Goal: Information Seeking & Learning: Learn about a topic

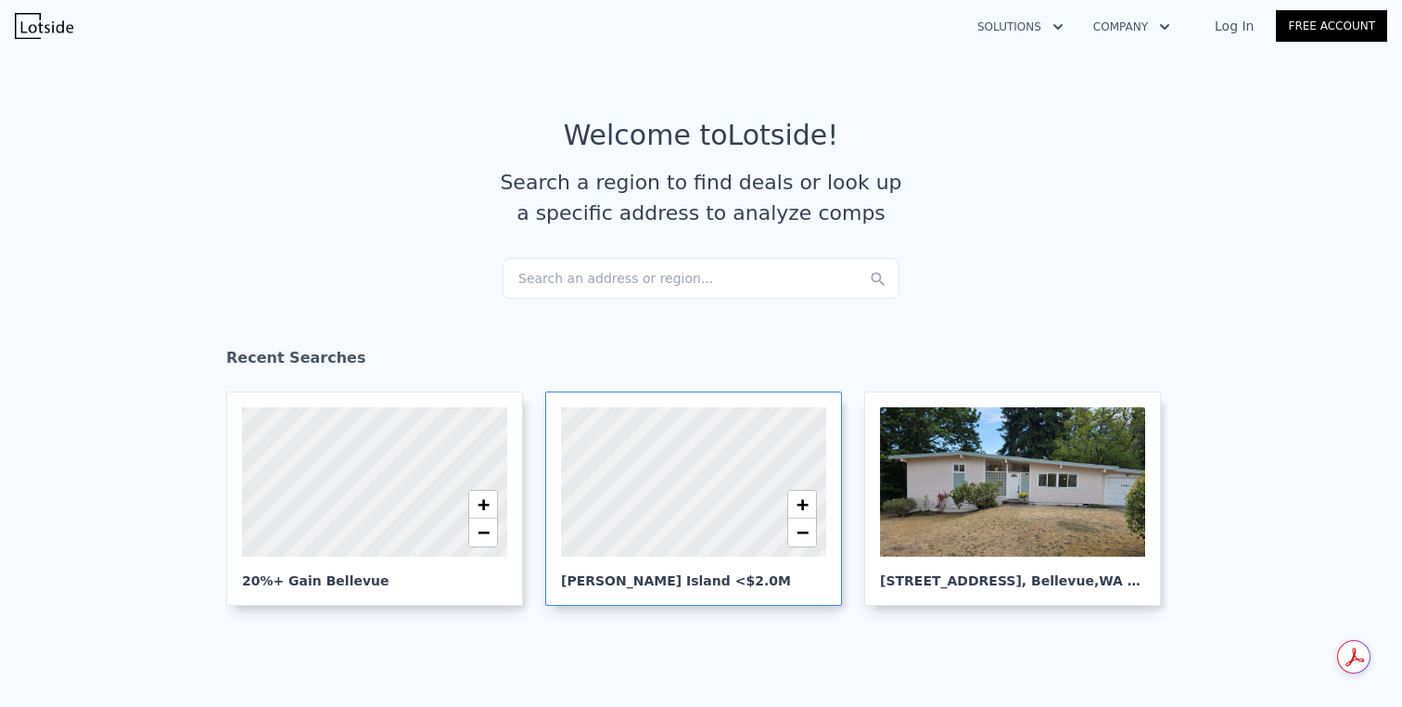
click at [660, 453] on div at bounding box center [693, 481] width 318 height 179
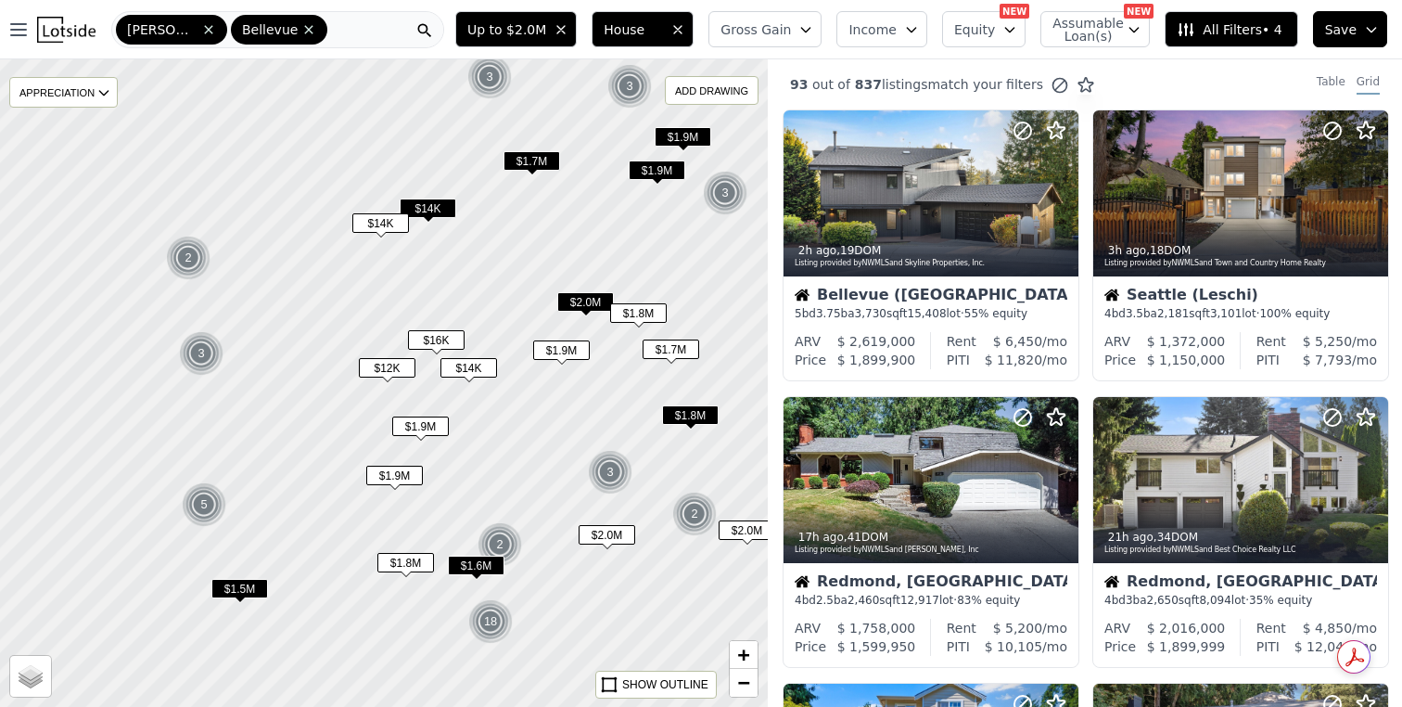
drag, startPoint x: 414, startPoint y: 290, endPoint x: 593, endPoint y: 271, distance: 181.0
click at [594, 271] on div at bounding box center [384, 382] width 922 height 777
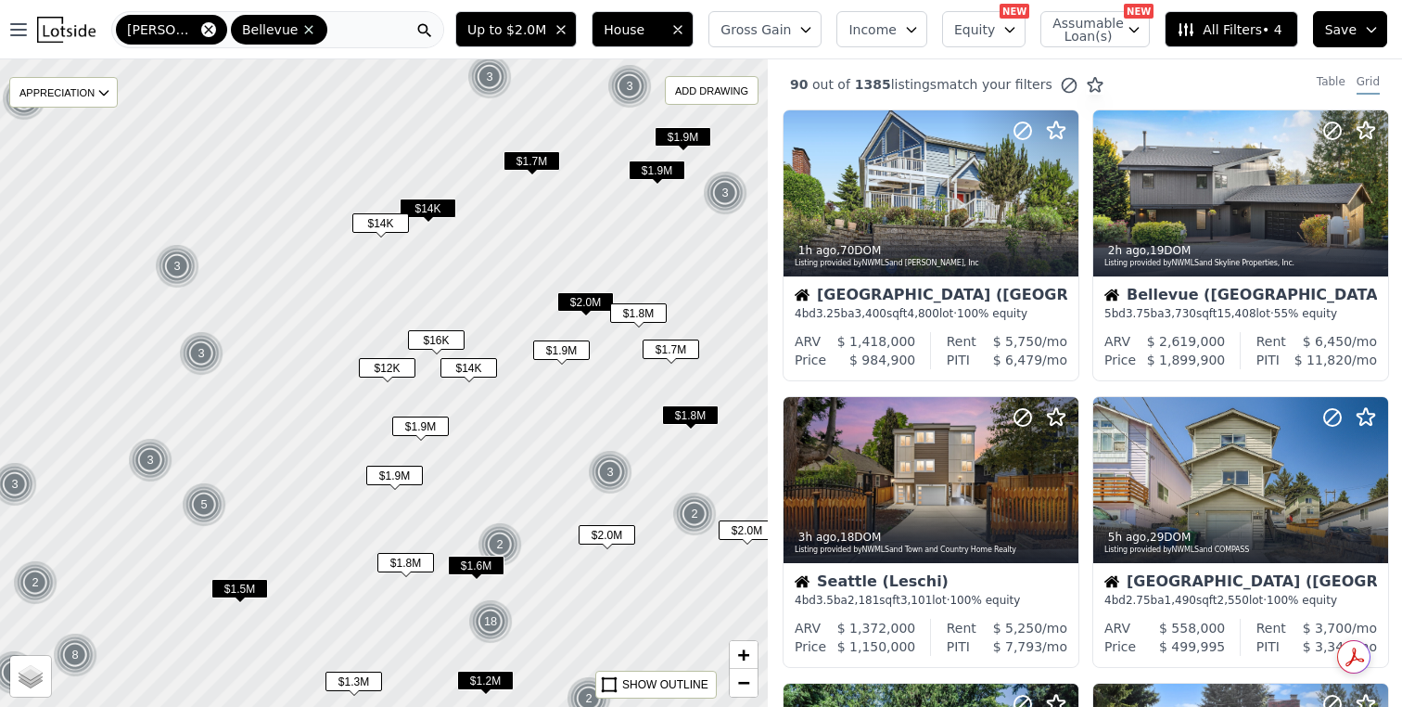
click at [211, 24] on icon at bounding box center [208, 29] width 15 height 15
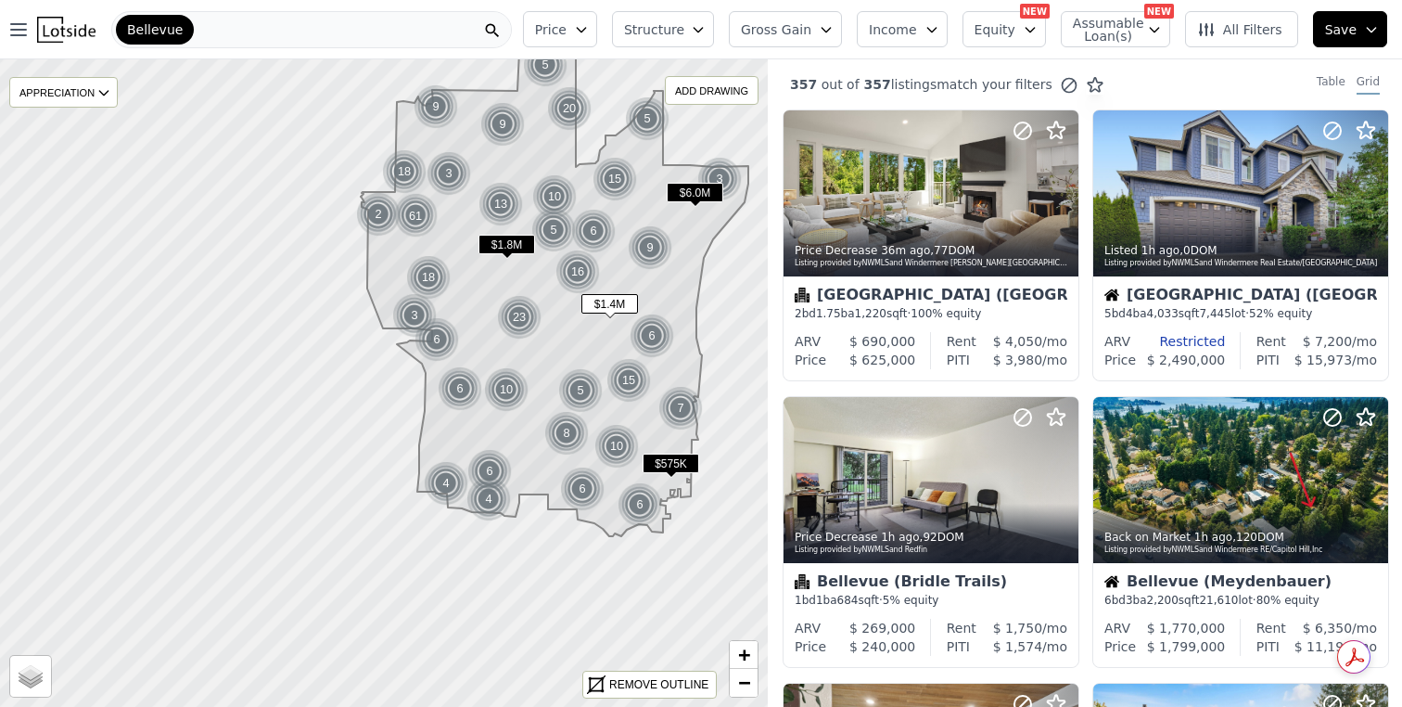
drag, startPoint x: 197, startPoint y: 127, endPoint x: 364, endPoint y: 29, distance: 194.5
click at [318, 29] on div "Bellevue" at bounding box center [311, 29] width 401 height 37
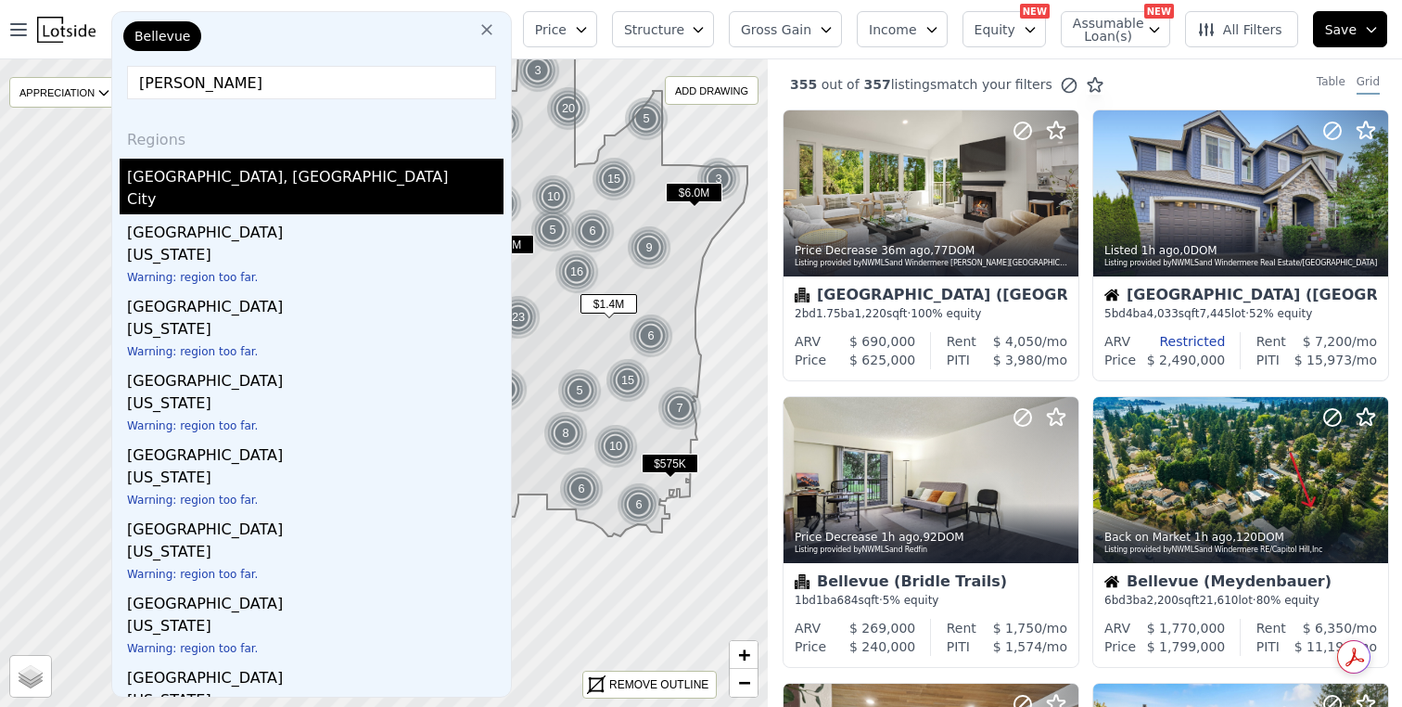
type input "mercer"
click at [325, 188] on div "City" at bounding box center [315, 201] width 376 height 26
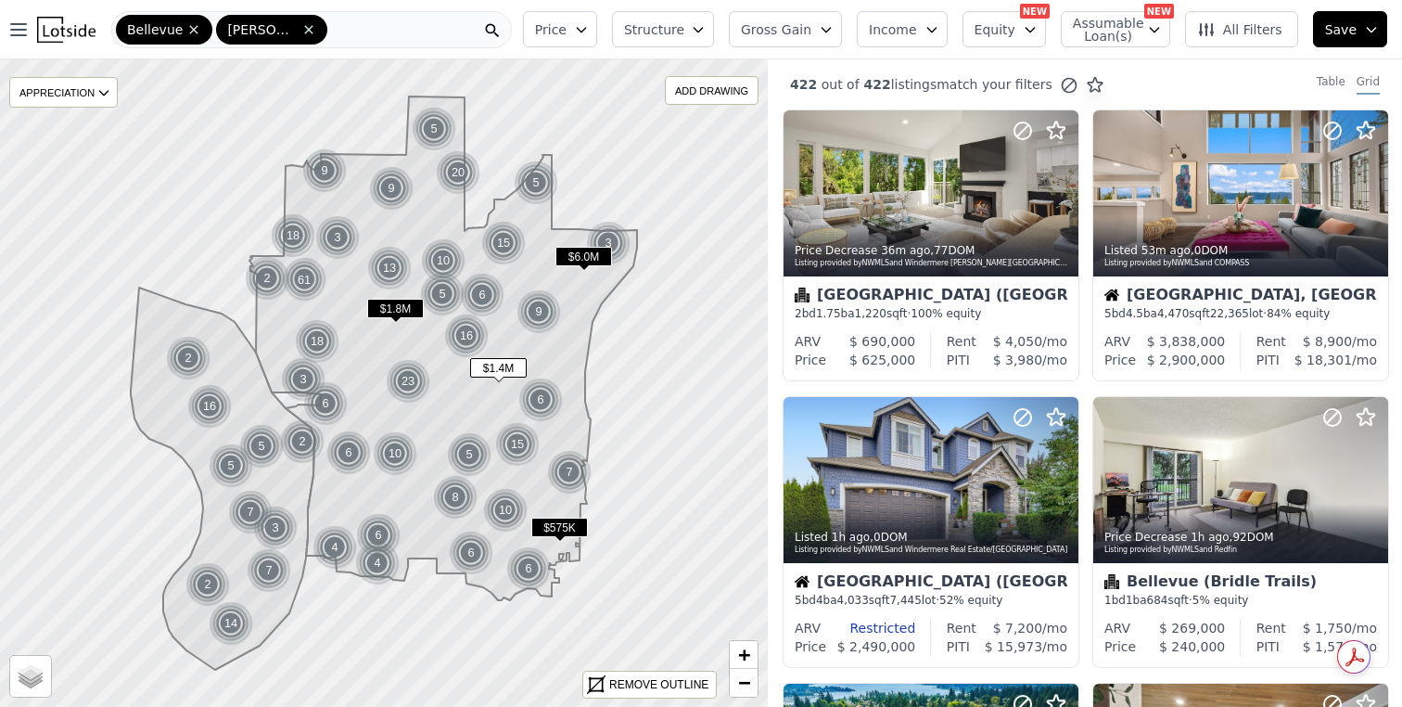
click at [1030, 29] on icon "button" at bounding box center [1030, 29] width 15 height 15
click at [796, 26] on span "Gross Gain" at bounding box center [776, 29] width 70 height 19
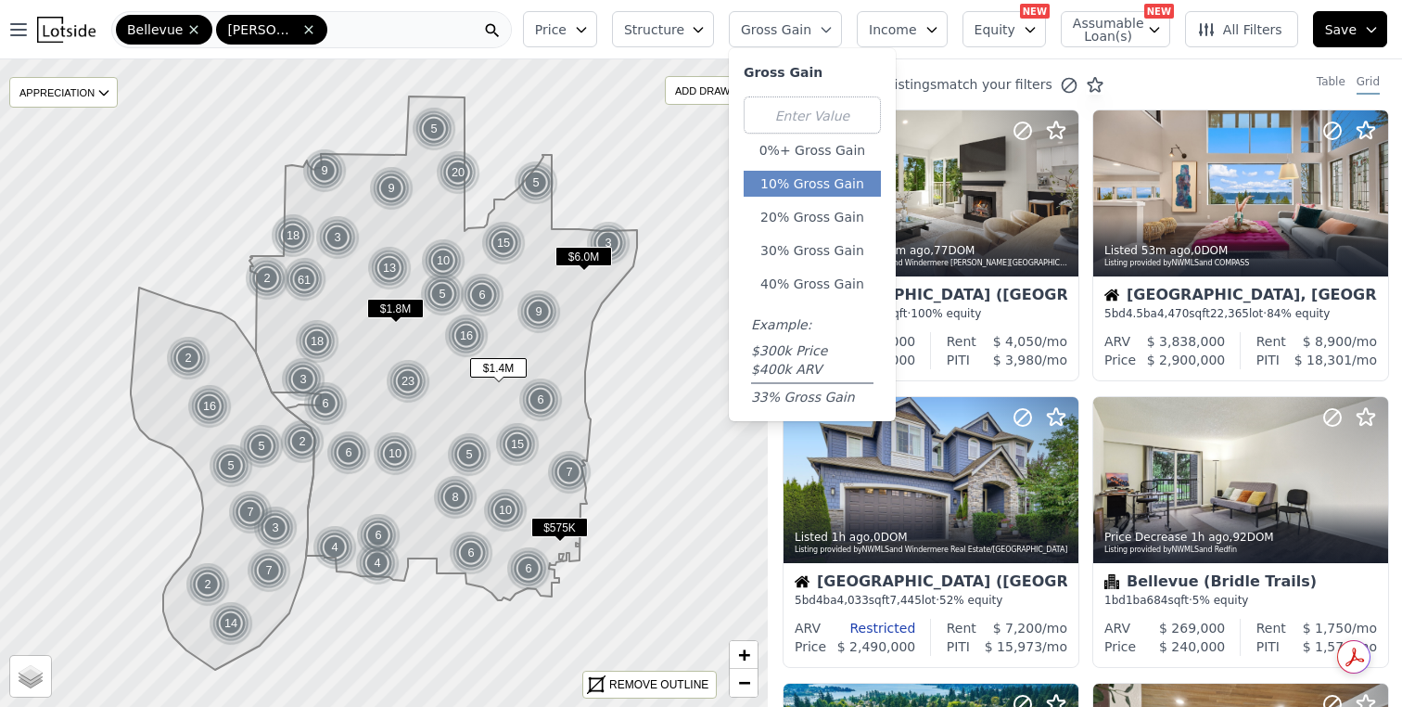
click at [830, 189] on button "10% Gross Gain" at bounding box center [812, 184] width 137 height 26
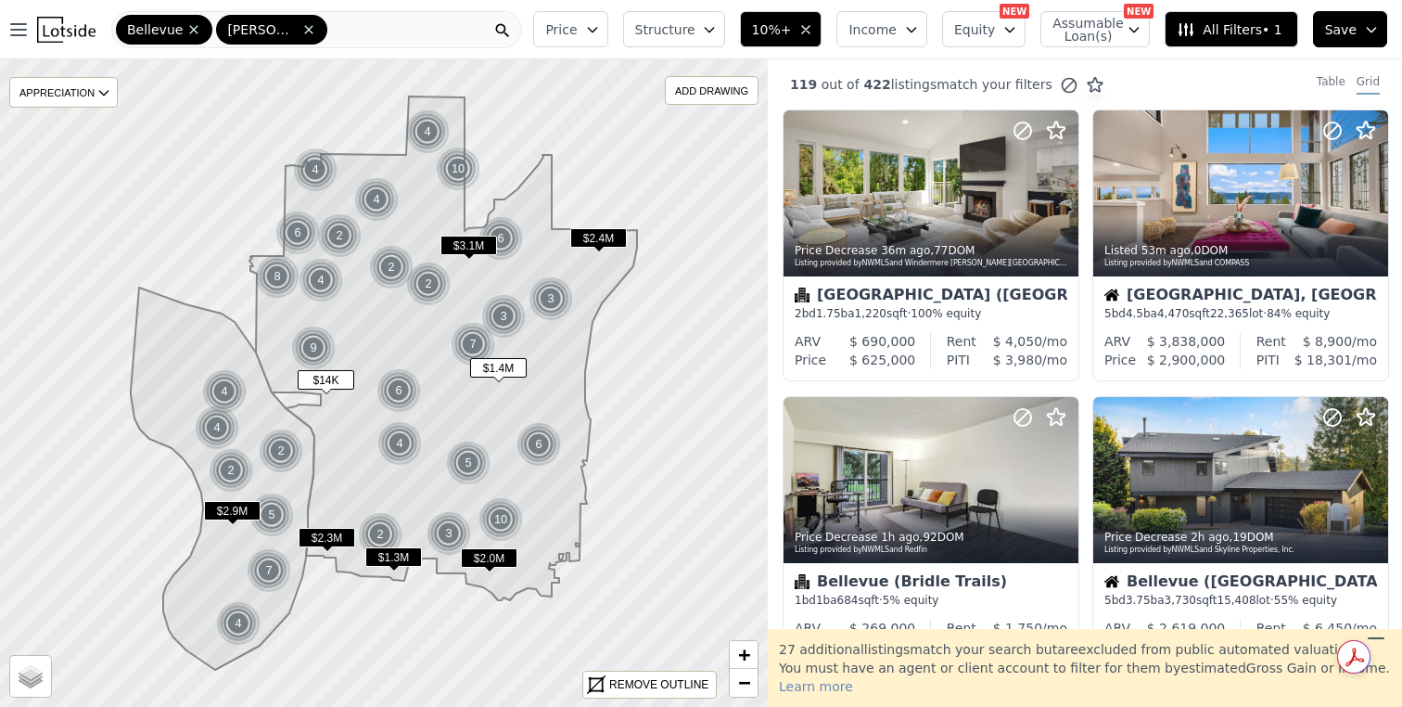
click at [776, 31] on span "10%+" at bounding box center [772, 29] width 40 height 19
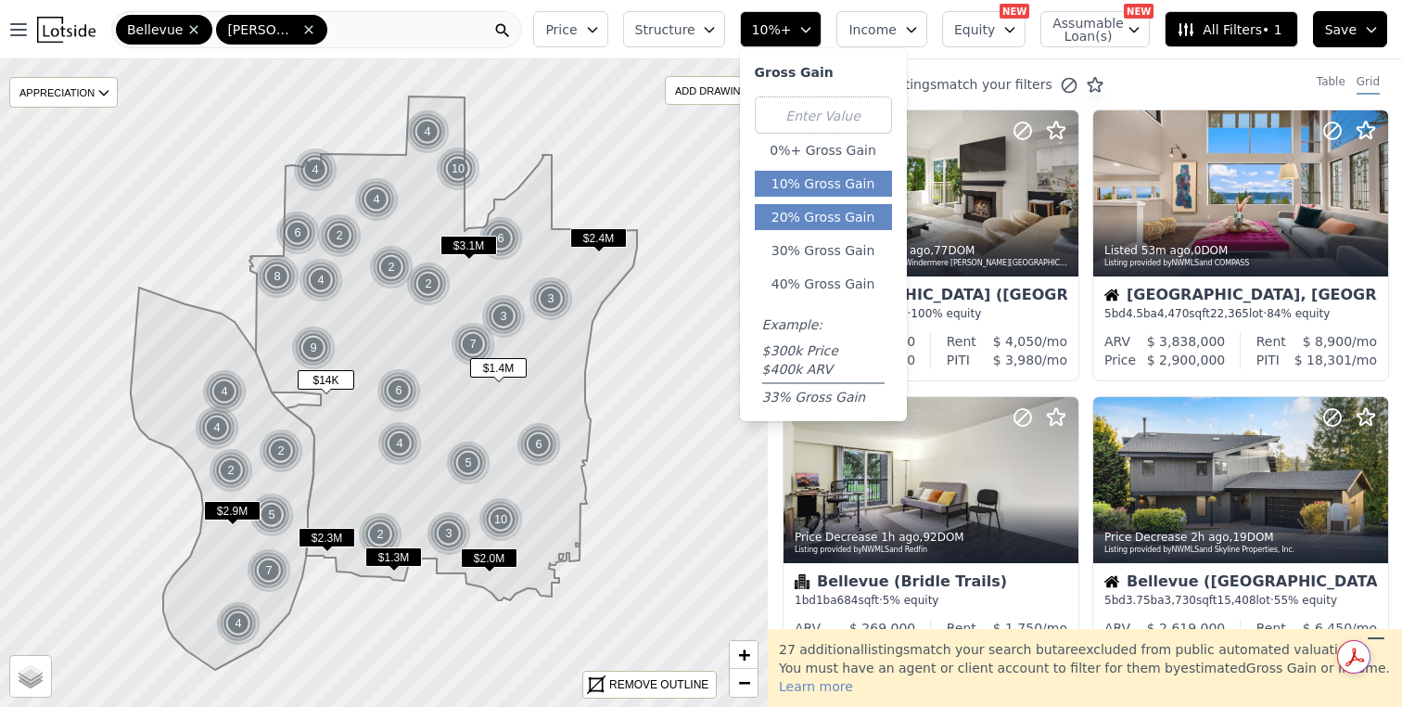
click at [842, 221] on button "20% Gross Gain" at bounding box center [823, 217] width 137 height 26
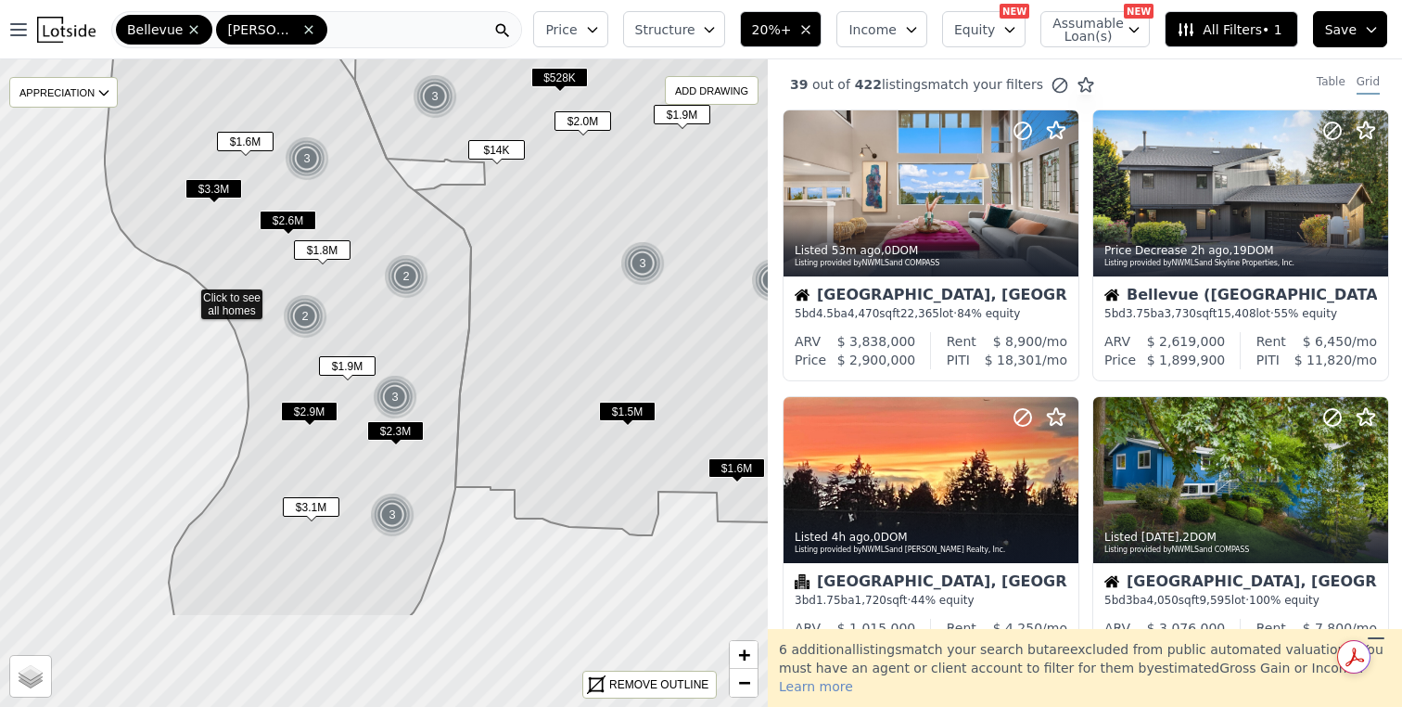
drag, startPoint x: 172, startPoint y: 469, endPoint x: 188, endPoint y: 286, distance: 184.3
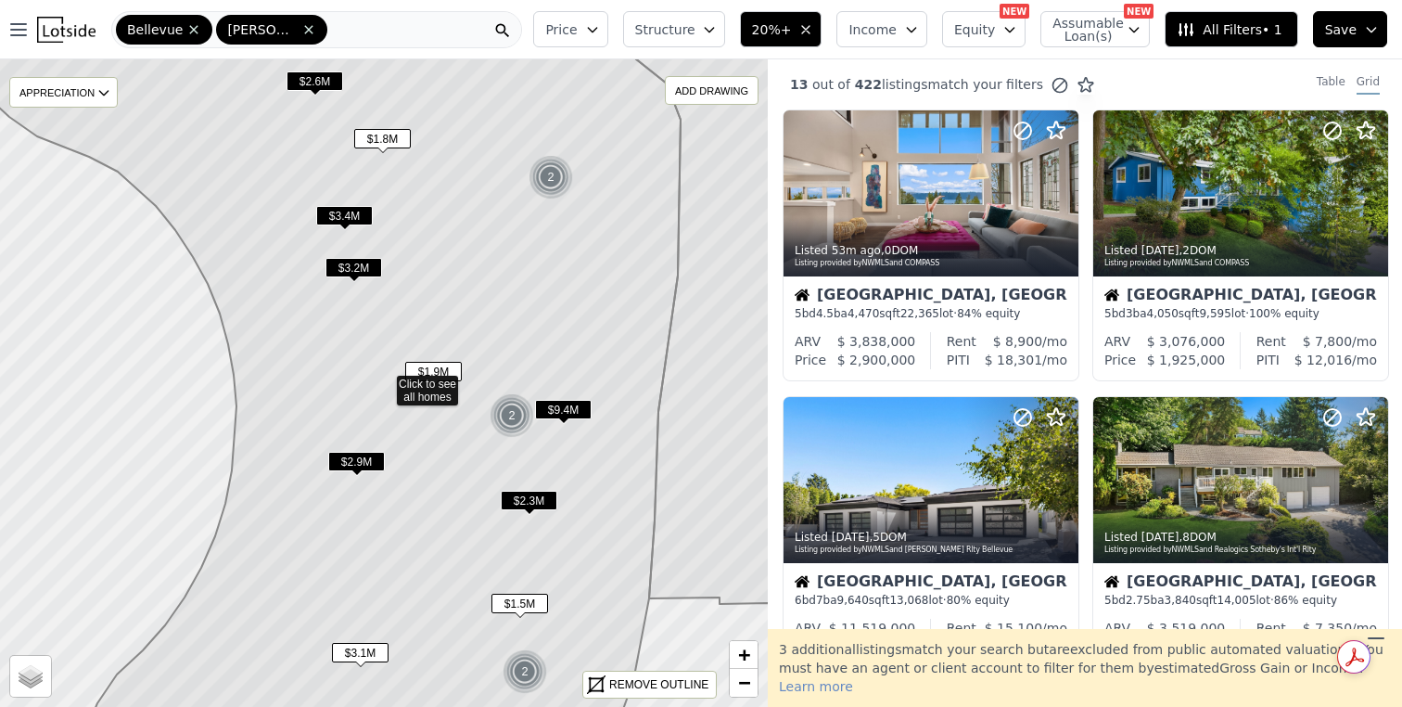
click at [602, 17] on button "Price" at bounding box center [570, 29] width 74 height 36
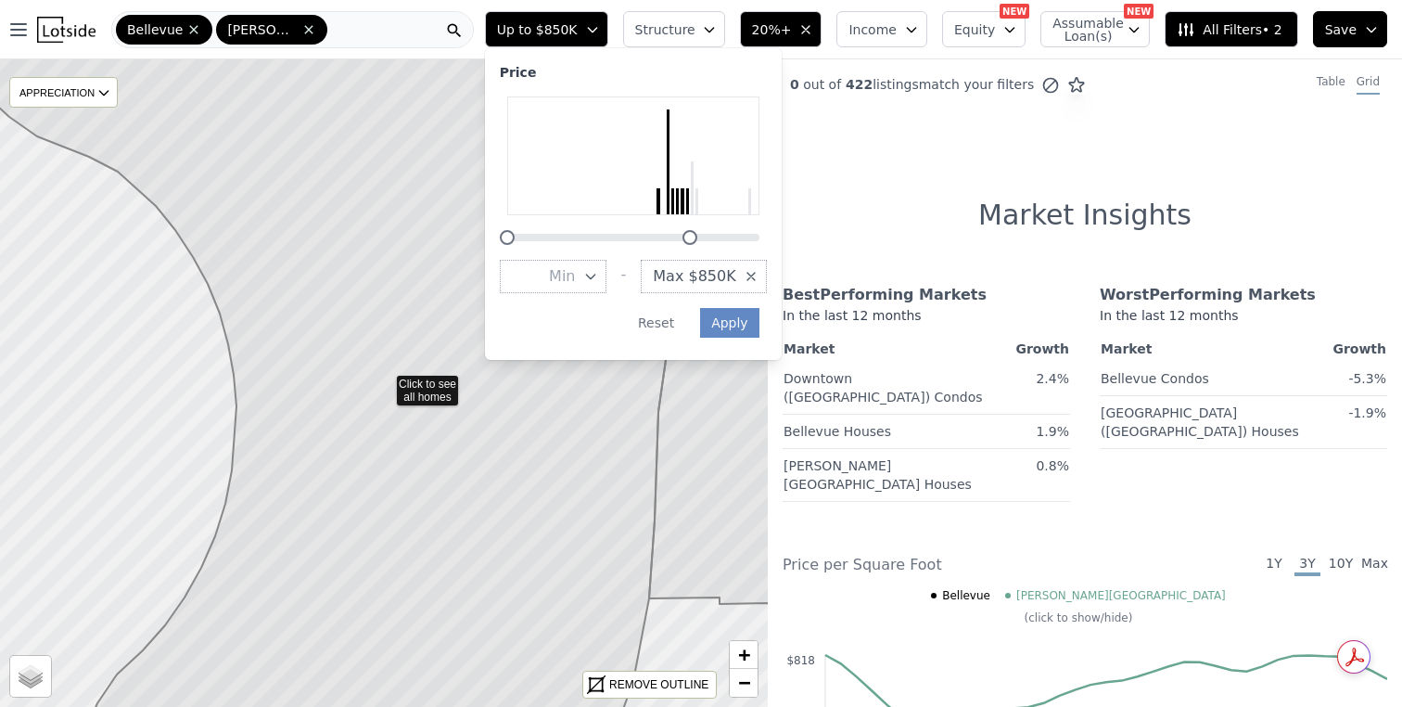
drag, startPoint x: 823, startPoint y: 237, endPoint x: 753, endPoint y: 236, distance: 69.6
click at [753, 226] on div at bounding box center [633, 226] width 267 height 0
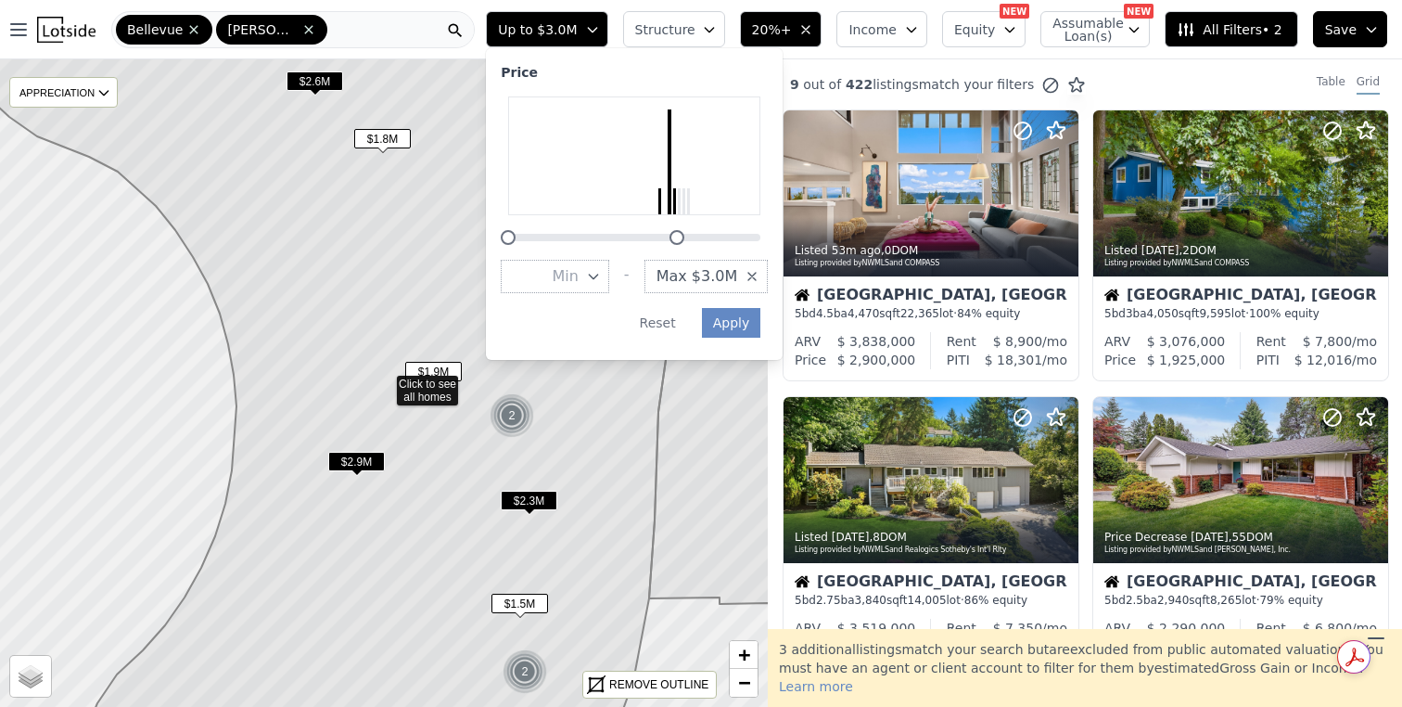
drag, startPoint x: 700, startPoint y: 241, endPoint x: 685, endPoint y: 241, distance: 14.8
click at [685, 241] on div at bounding box center [634, 170] width 267 height 148
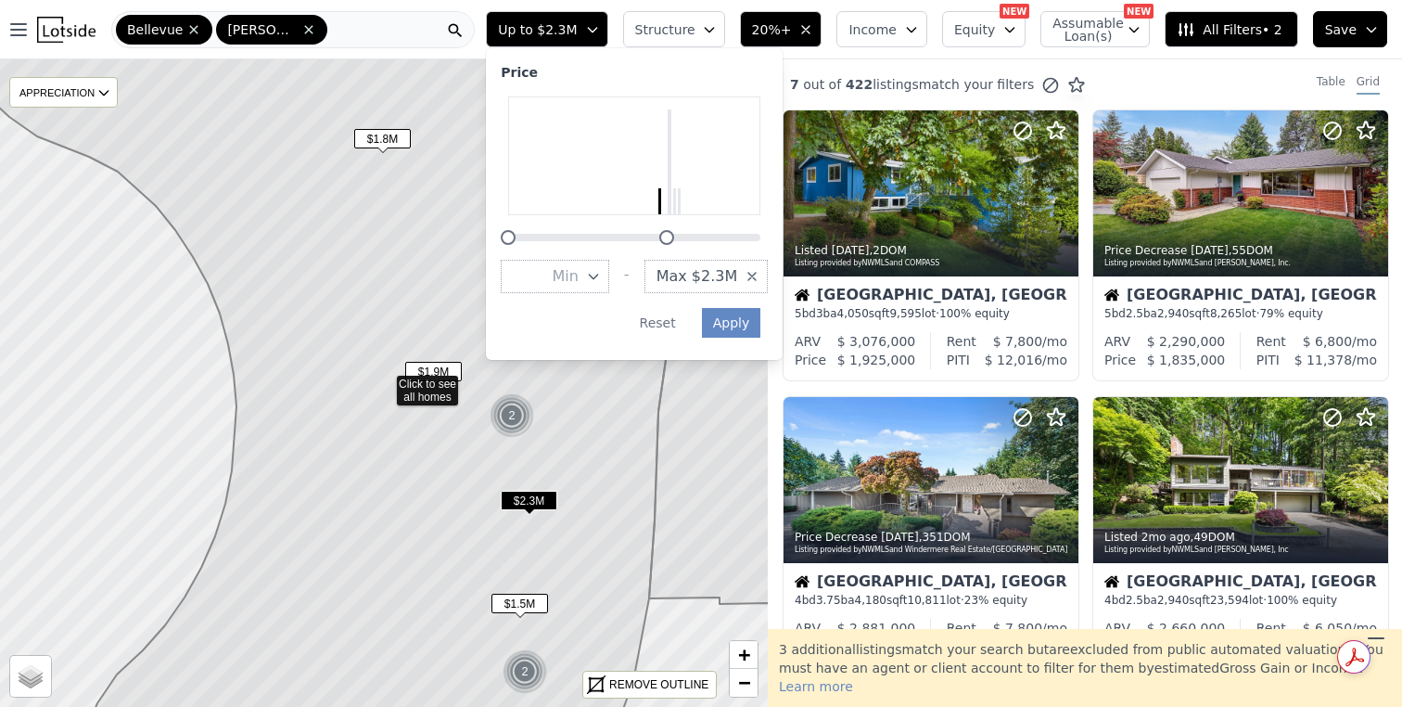
drag, startPoint x: 693, startPoint y: 236, endPoint x: 682, endPoint y: 236, distance: 11.1
click at [674, 236] on div at bounding box center [666, 237] width 15 height 15
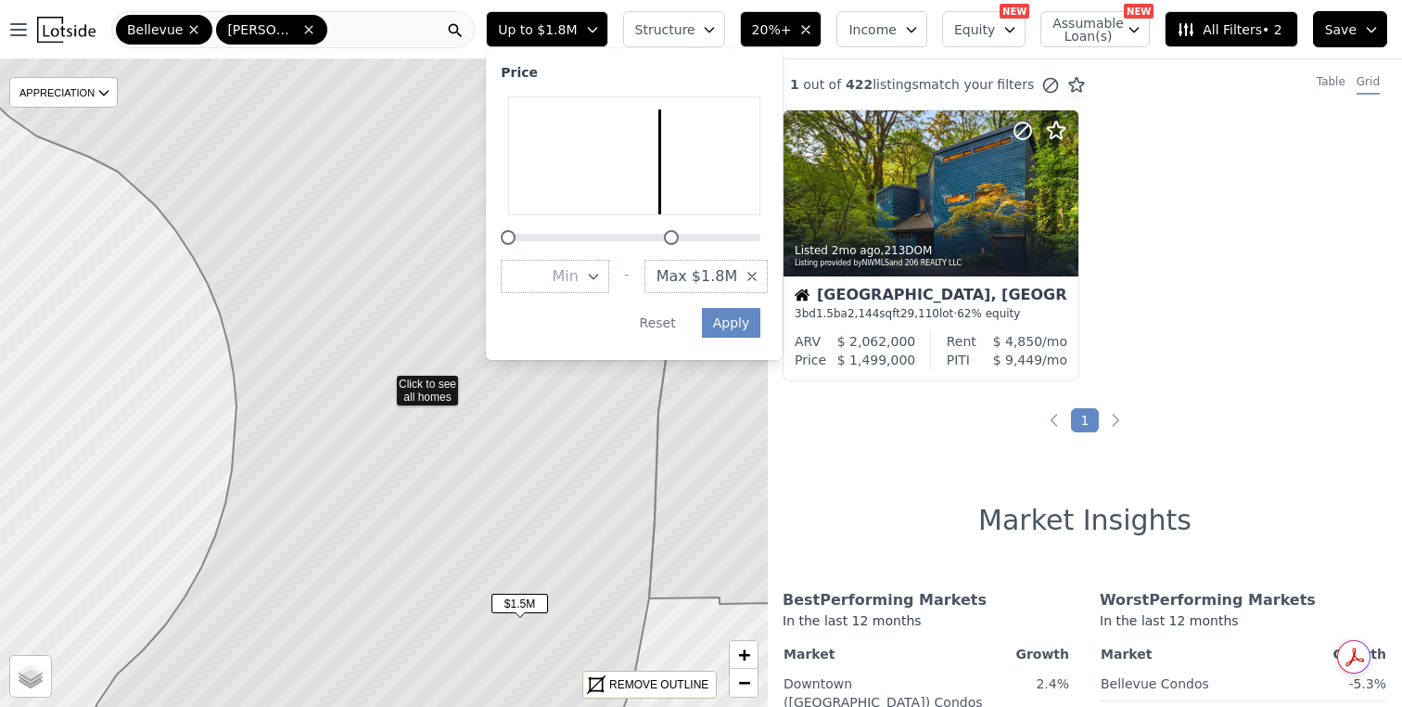
click at [679, 236] on div at bounding box center [671, 237] width 15 height 15
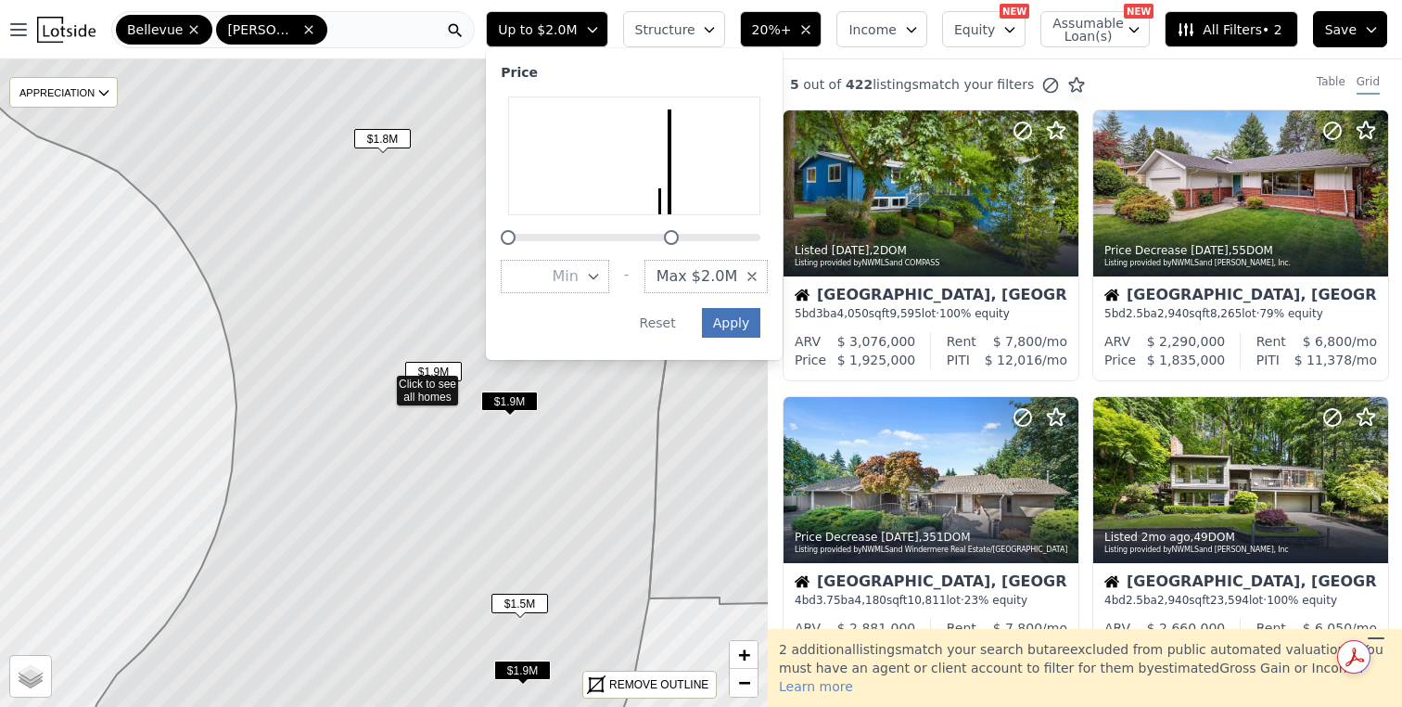
click at [759, 325] on button "Apply" at bounding box center [731, 323] width 59 height 30
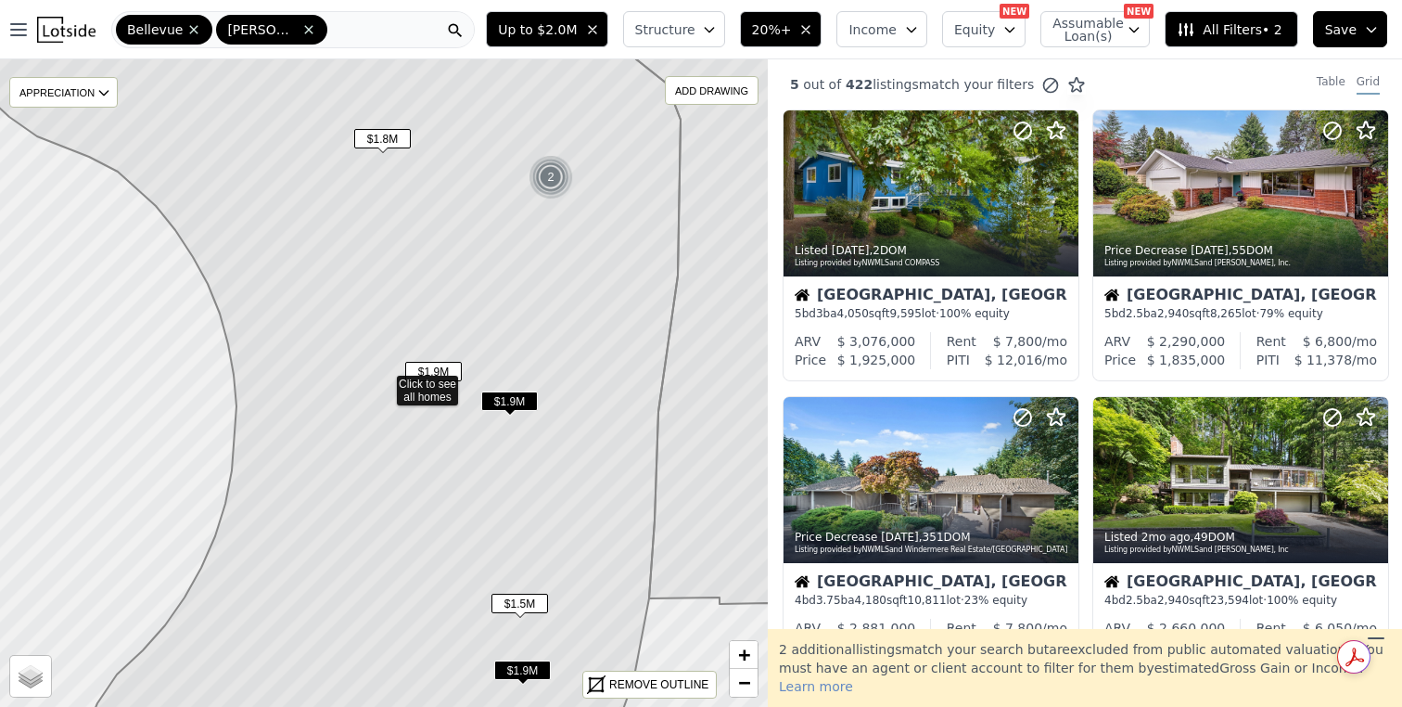
click at [522, 398] on span "$1.9M" at bounding box center [509, 400] width 57 height 19
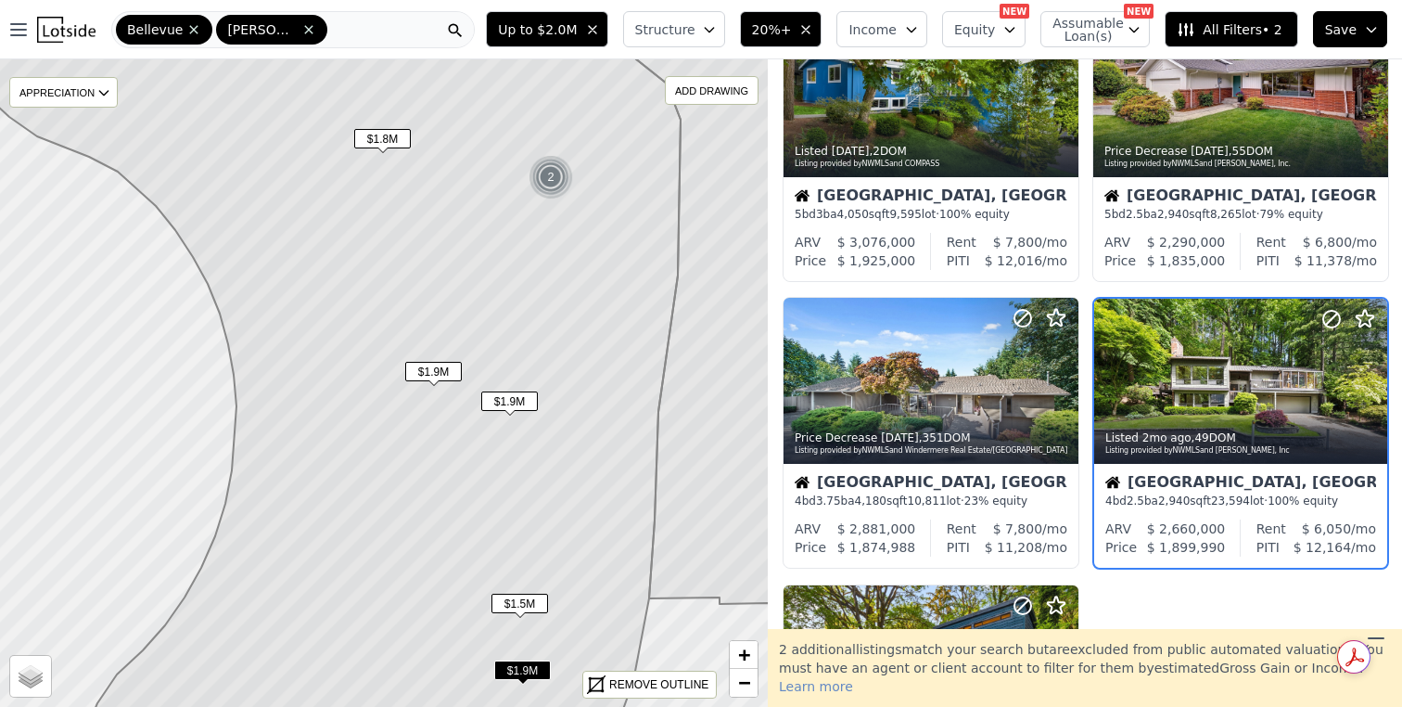
scroll to position [179, 0]
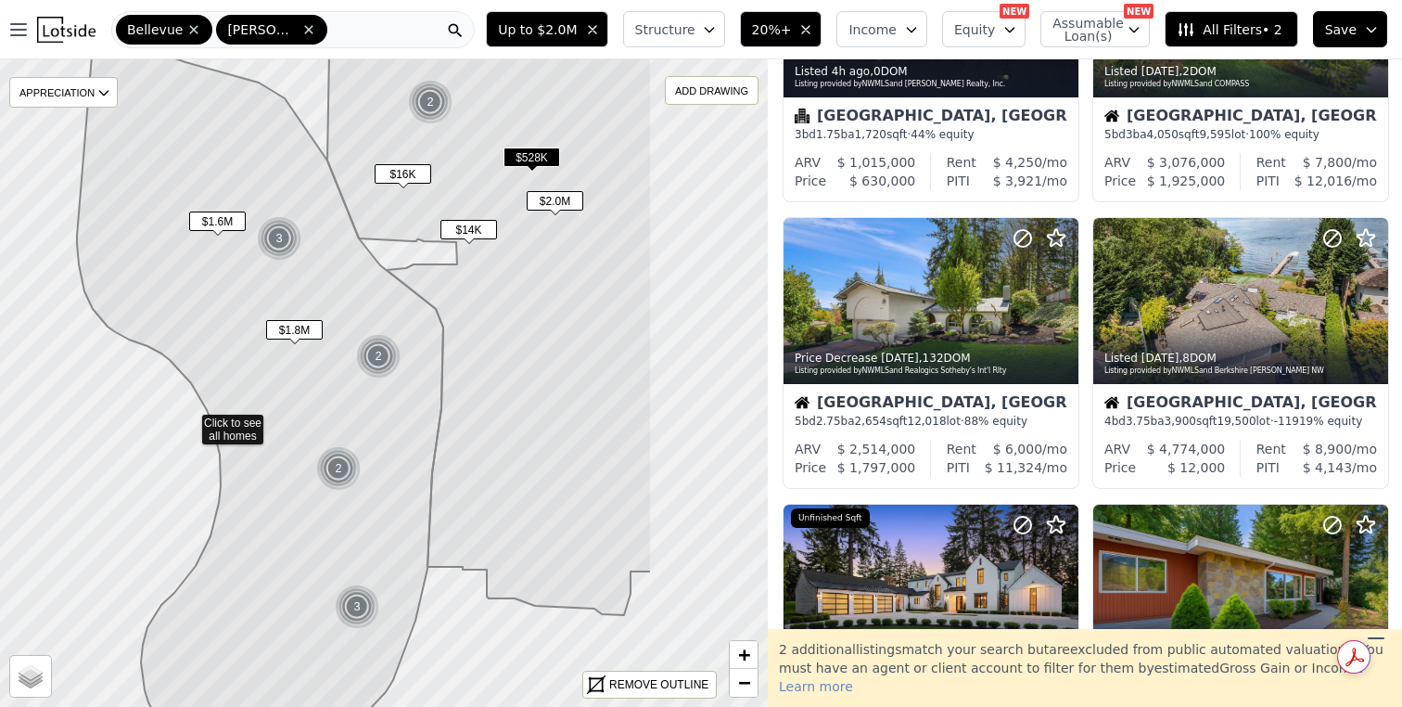
drag, startPoint x: 648, startPoint y: 412, endPoint x: 453, endPoint y: 451, distance: 198.6
click at [453, 451] on icon at bounding box center [489, 323] width 325 height 583
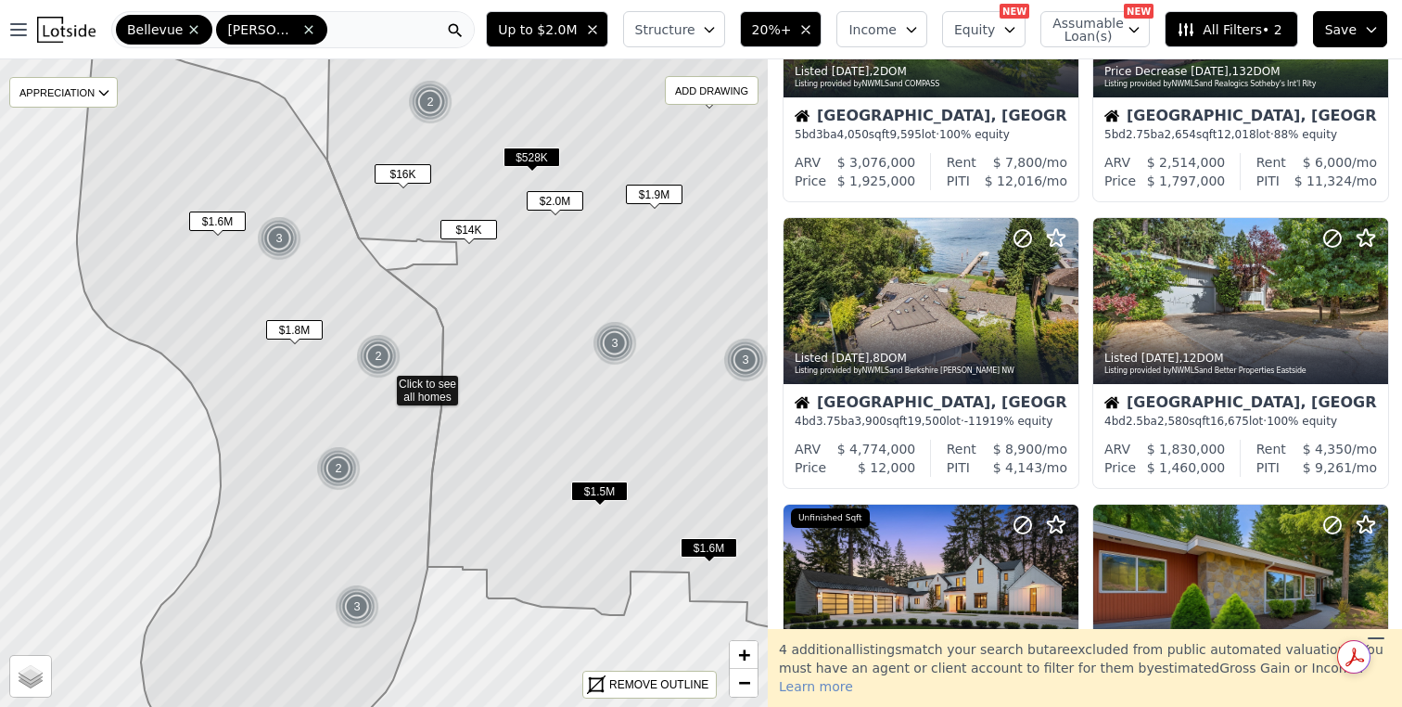
click at [210, 220] on span "$1.6M" at bounding box center [217, 220] width 57 height 19
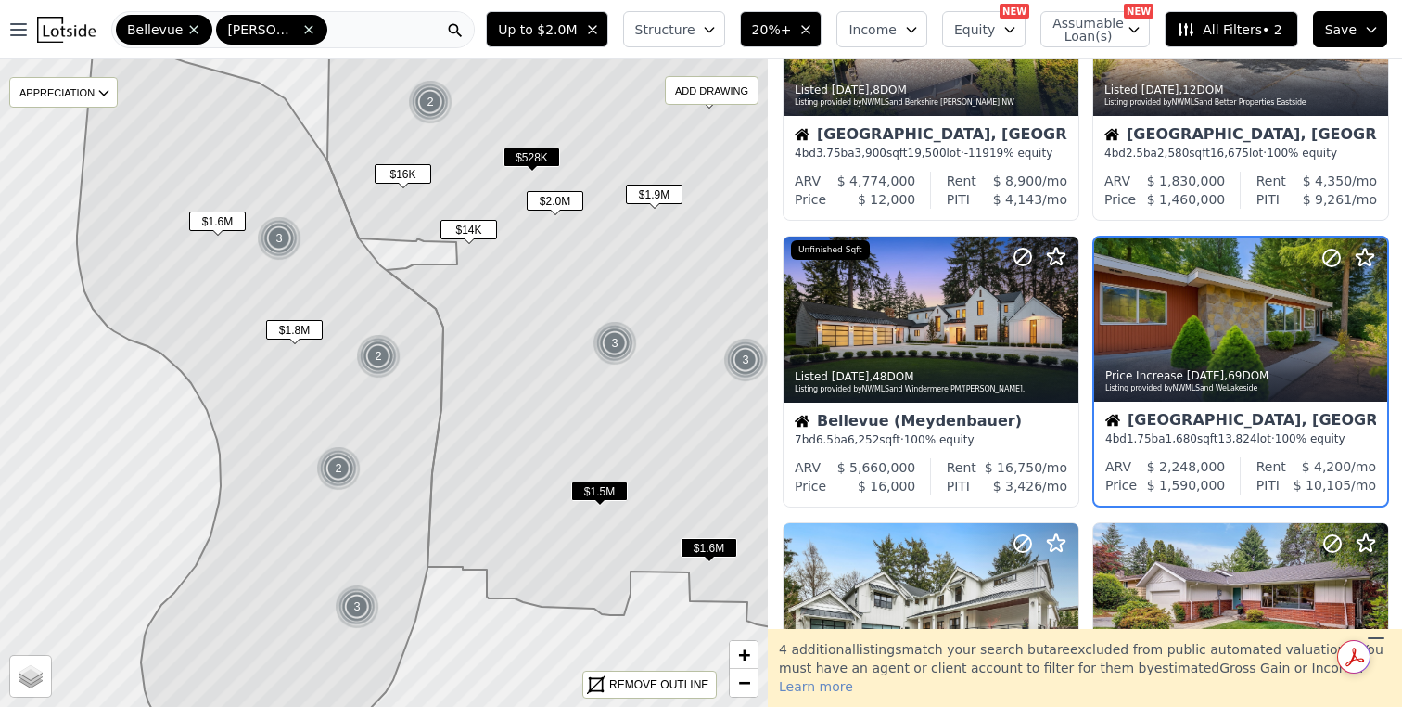
scroll to position [751, 0]
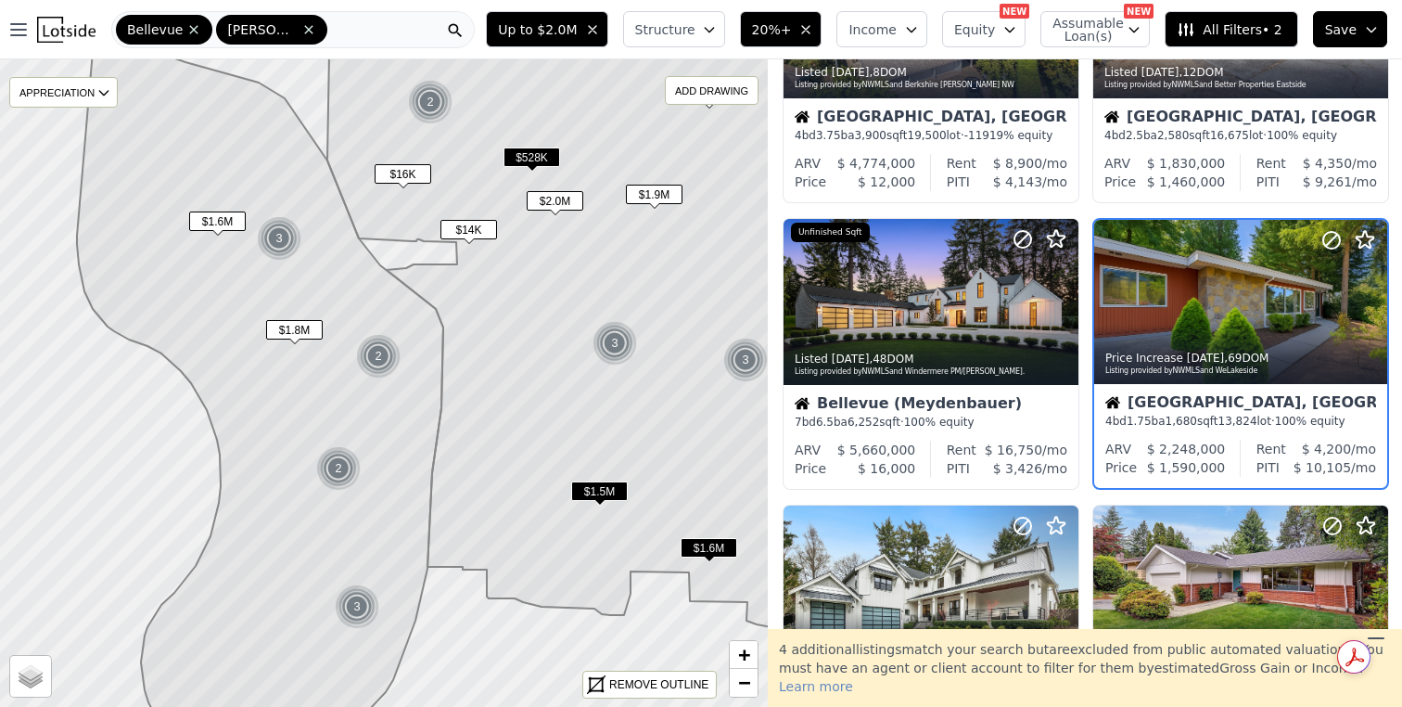
click at [306, 325] on span "$1.8M" at bounding box center [294, 329] width 57 height 19
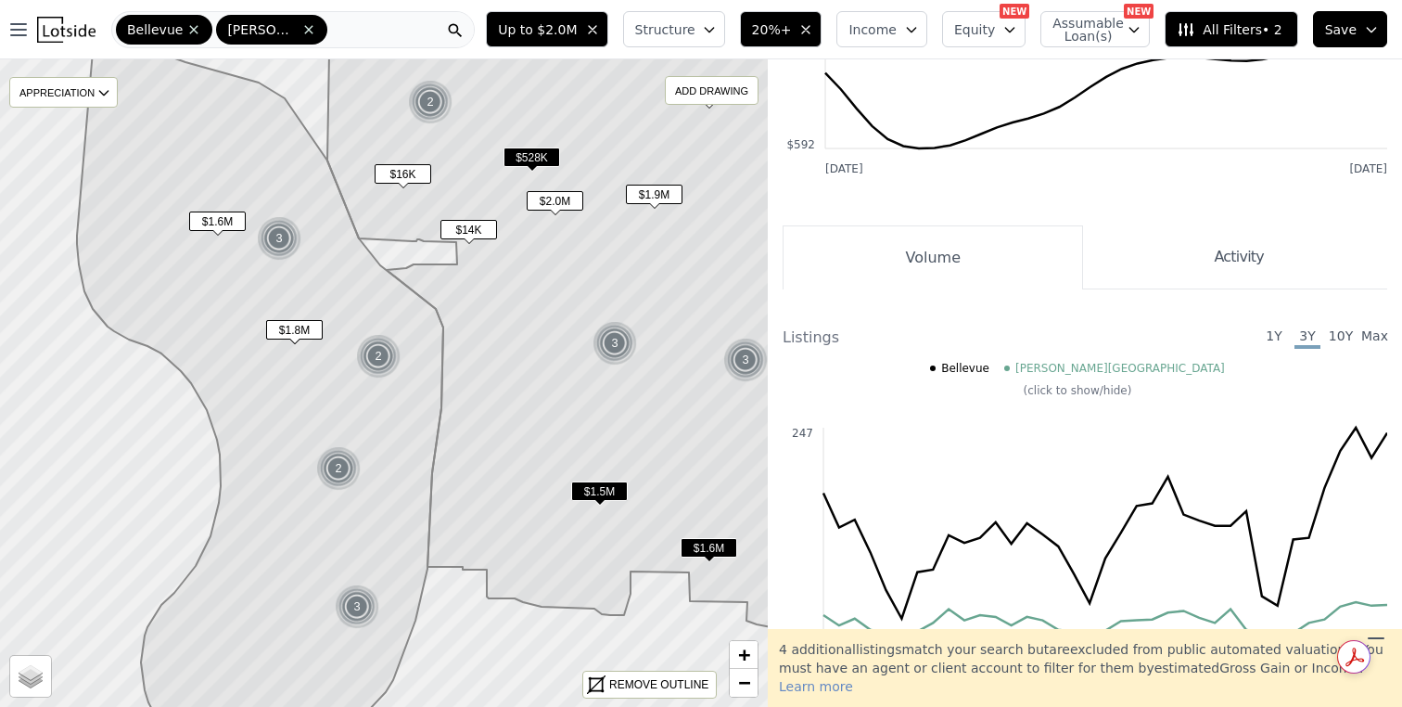
click at [317, 334] on span "$1.8M" at bounding box center [294, 329] width 57 height 19
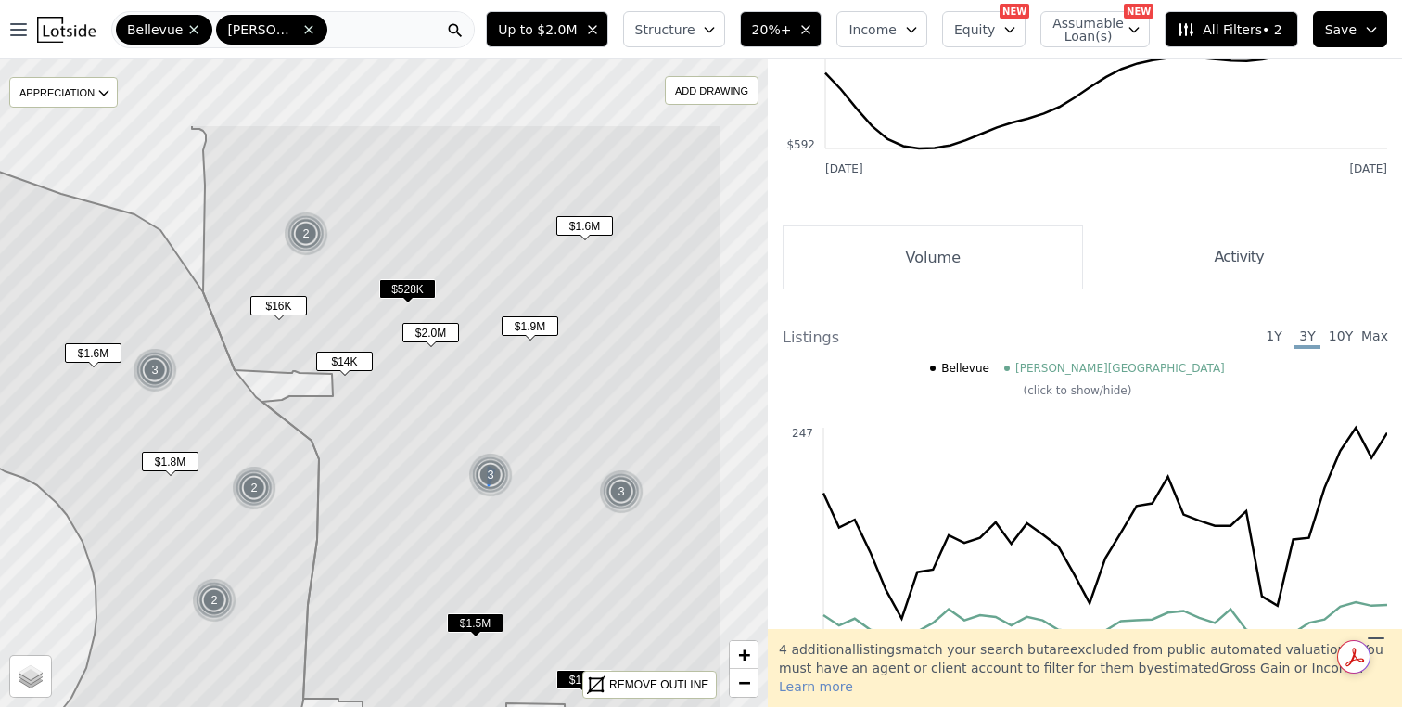
drag, startPoint x: 600, startPoint y: 330, endPoint x: 483, endPoint y: 446, distance: 164.6
click at [478, 458] on img at bounding box center [490, 475] width 45 height 45
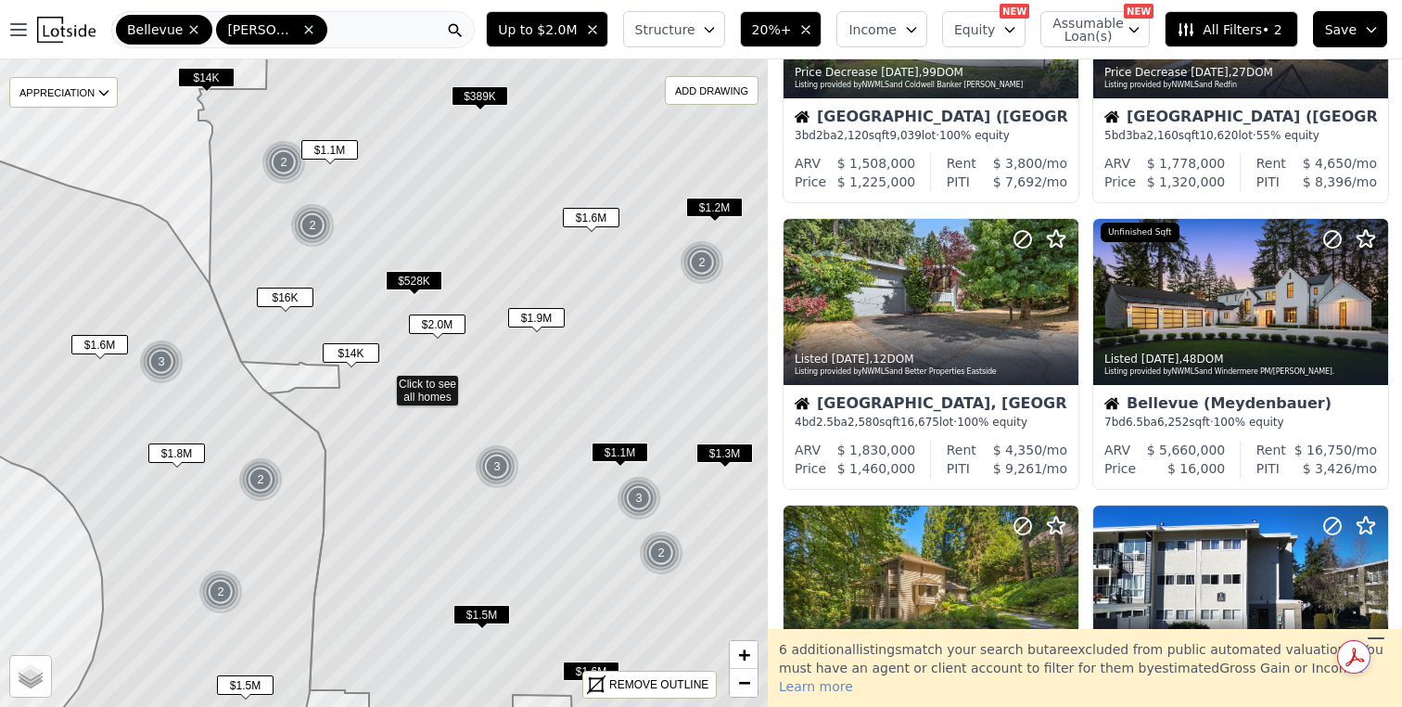
click at [598, 223] on span "$1.6M" at bounding box center [591, 217] width 57 height 19
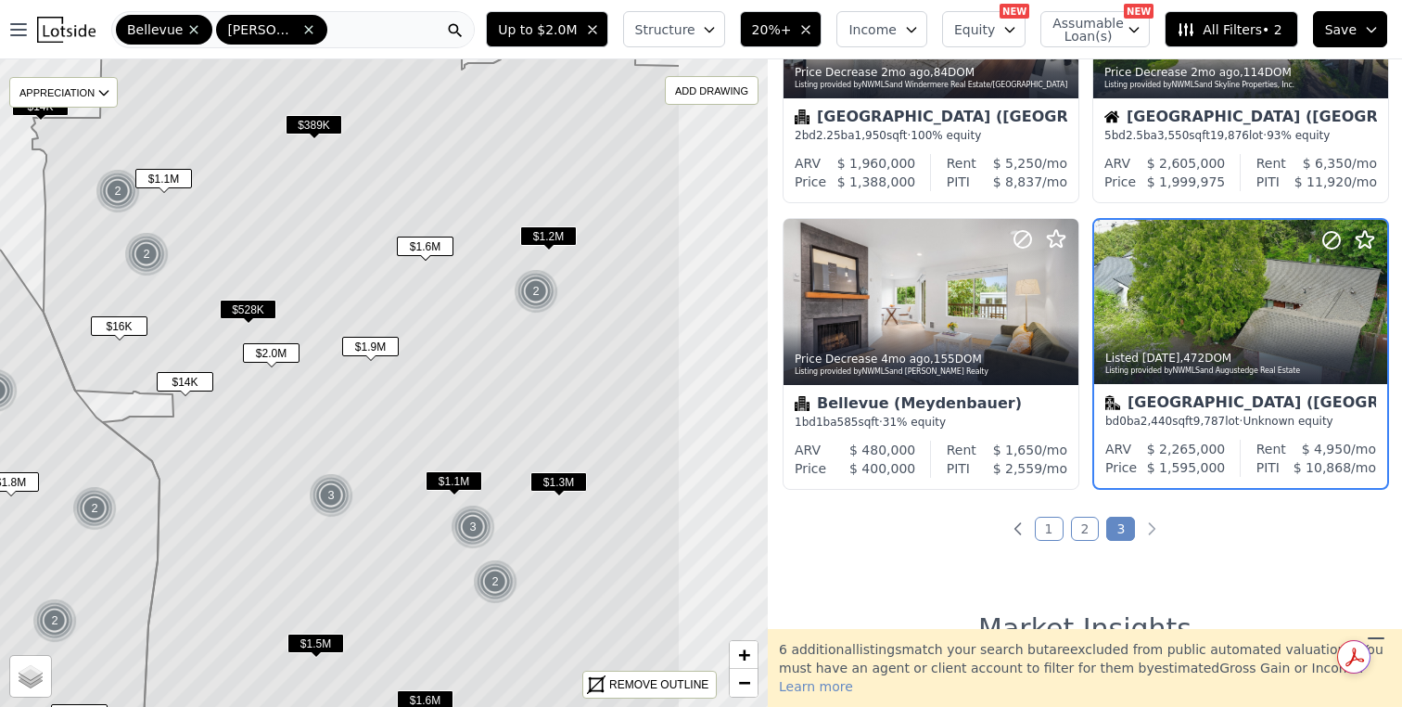
drag, startPoint x: 622, startPoint y: 249, endPoint x: 424, endPoint y: 279, distance: 200.8
click at [424, 279] on icon at bounding box center [356, 411] width 649 height 781
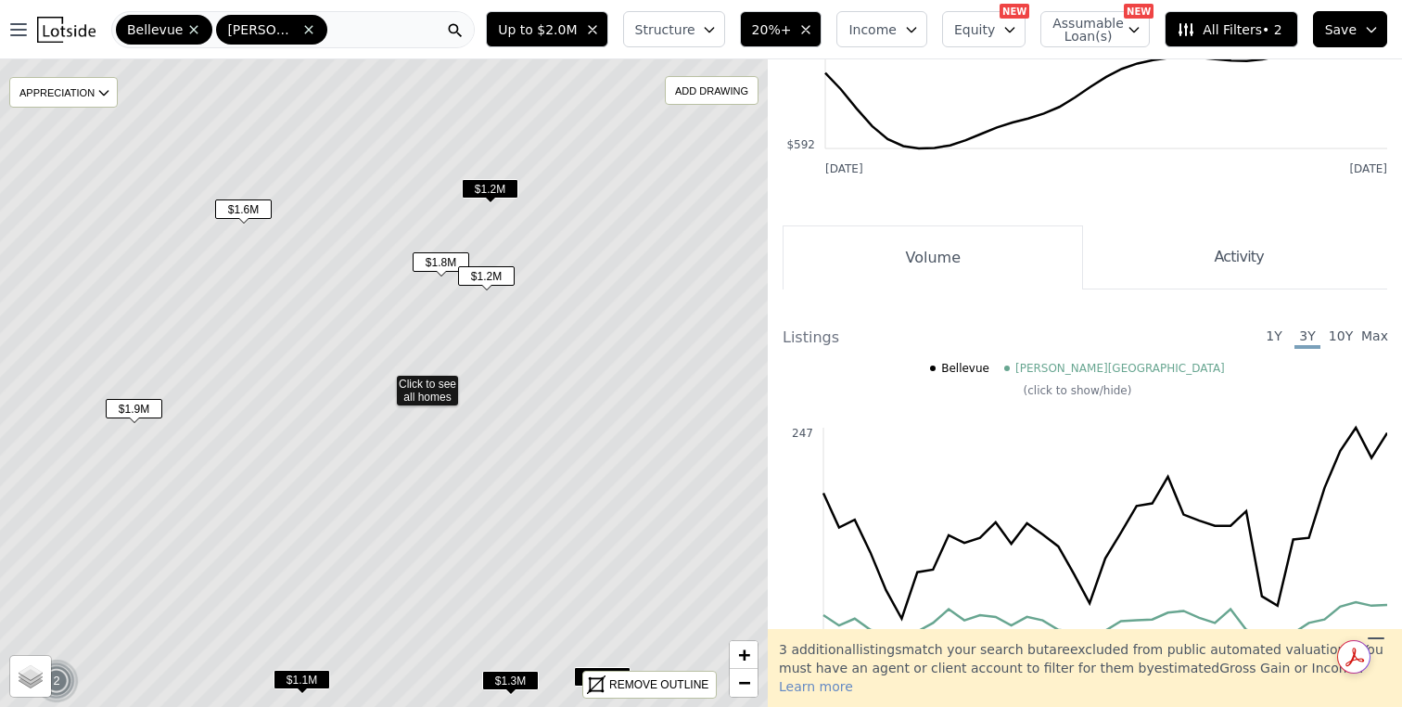
click at [501, 190] on span "$1.2M" at bounding box center [490, 188] width 57 height 19
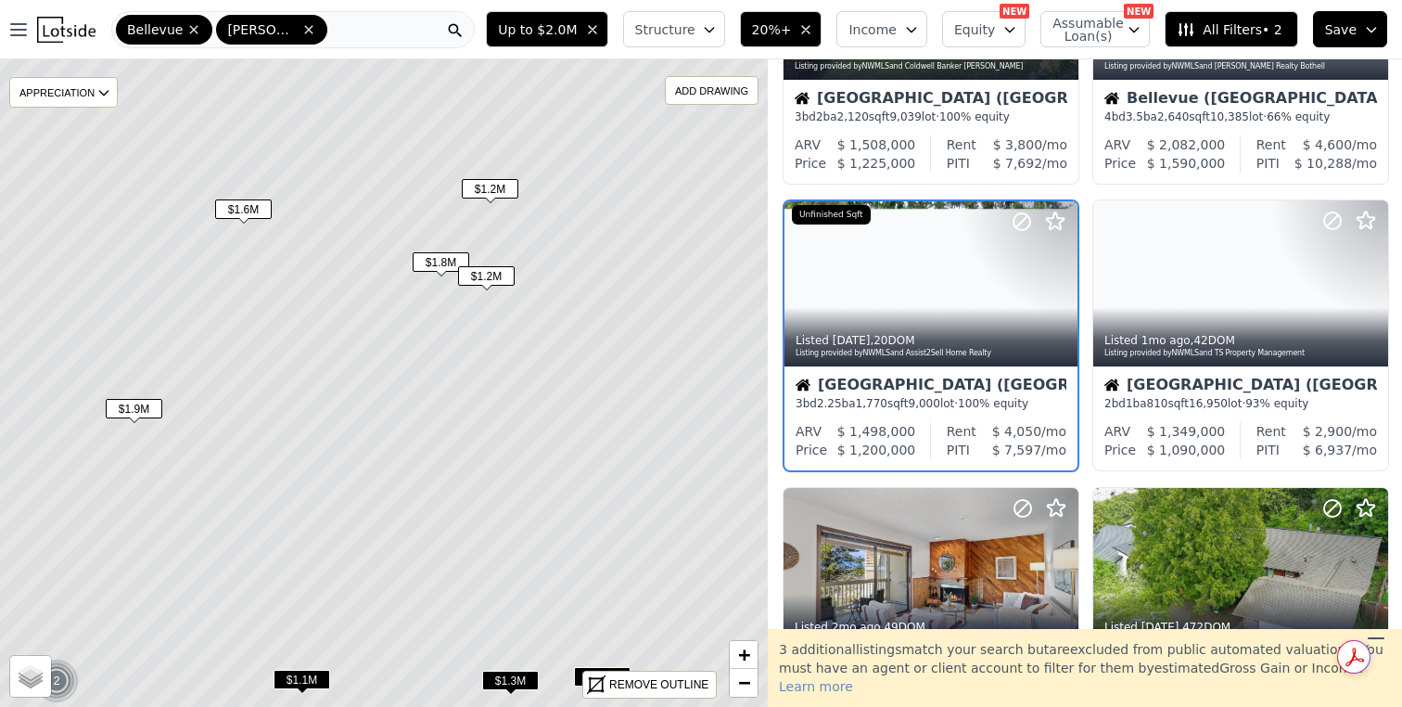
scroll to position [465, 0]
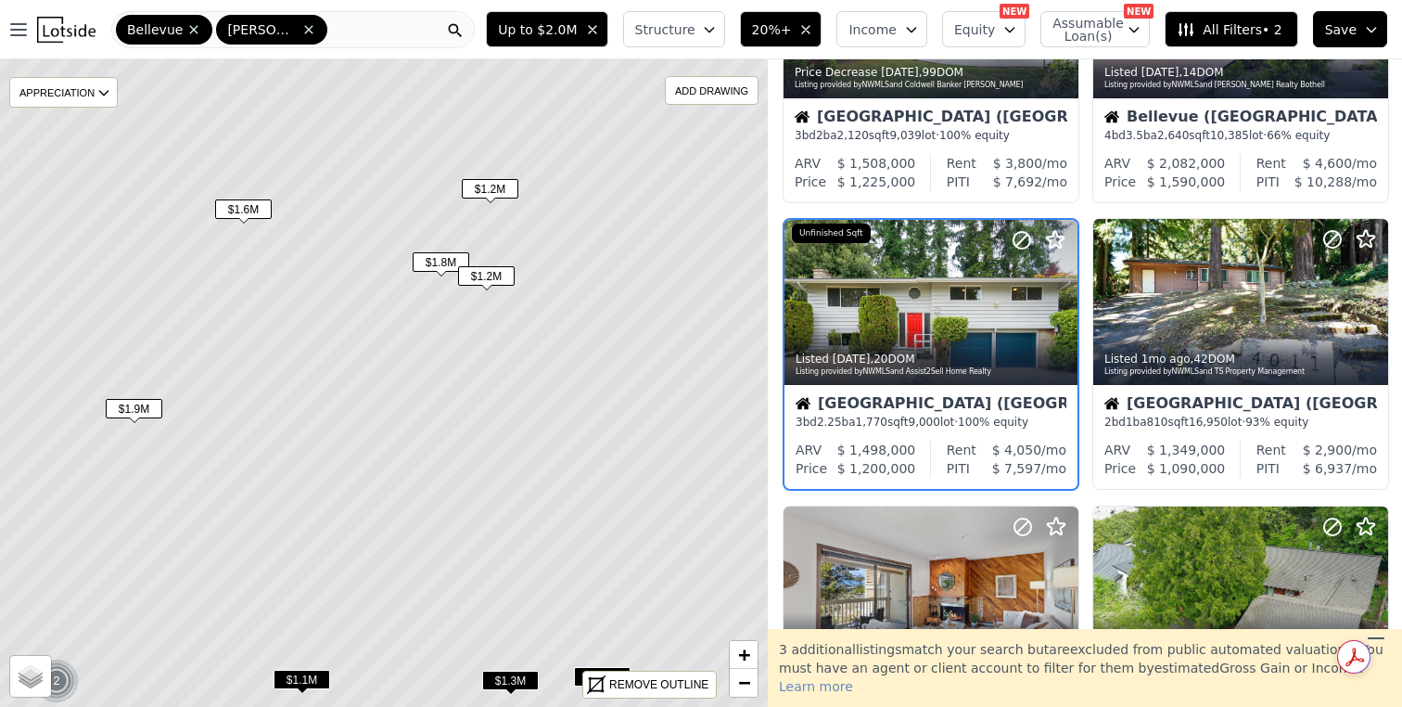
click at [449, 258] on span "$1.8M" at bounding box center [441, 261] width 57 height 19
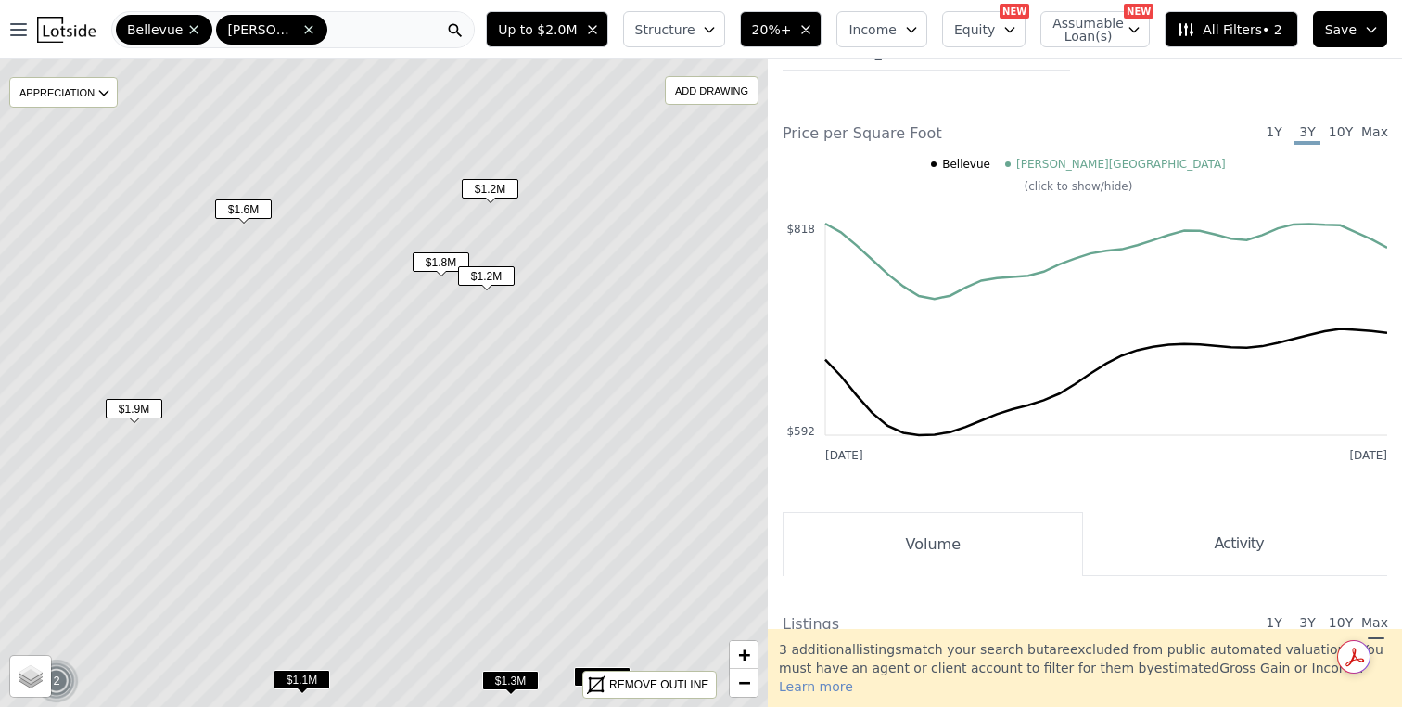
click at [504, 282] on span "$1.2M" at bounding box center [486, 275] width 57 height 19
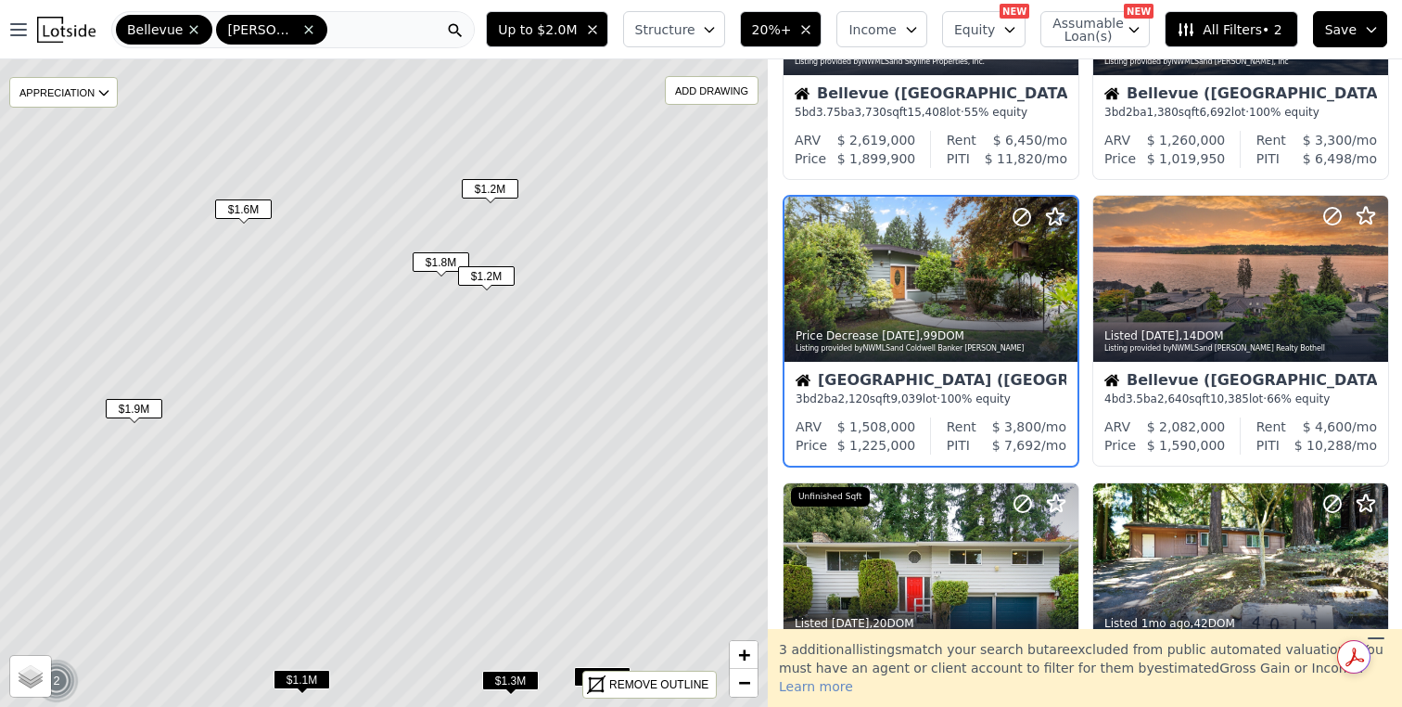
scroll to position [179, 0]
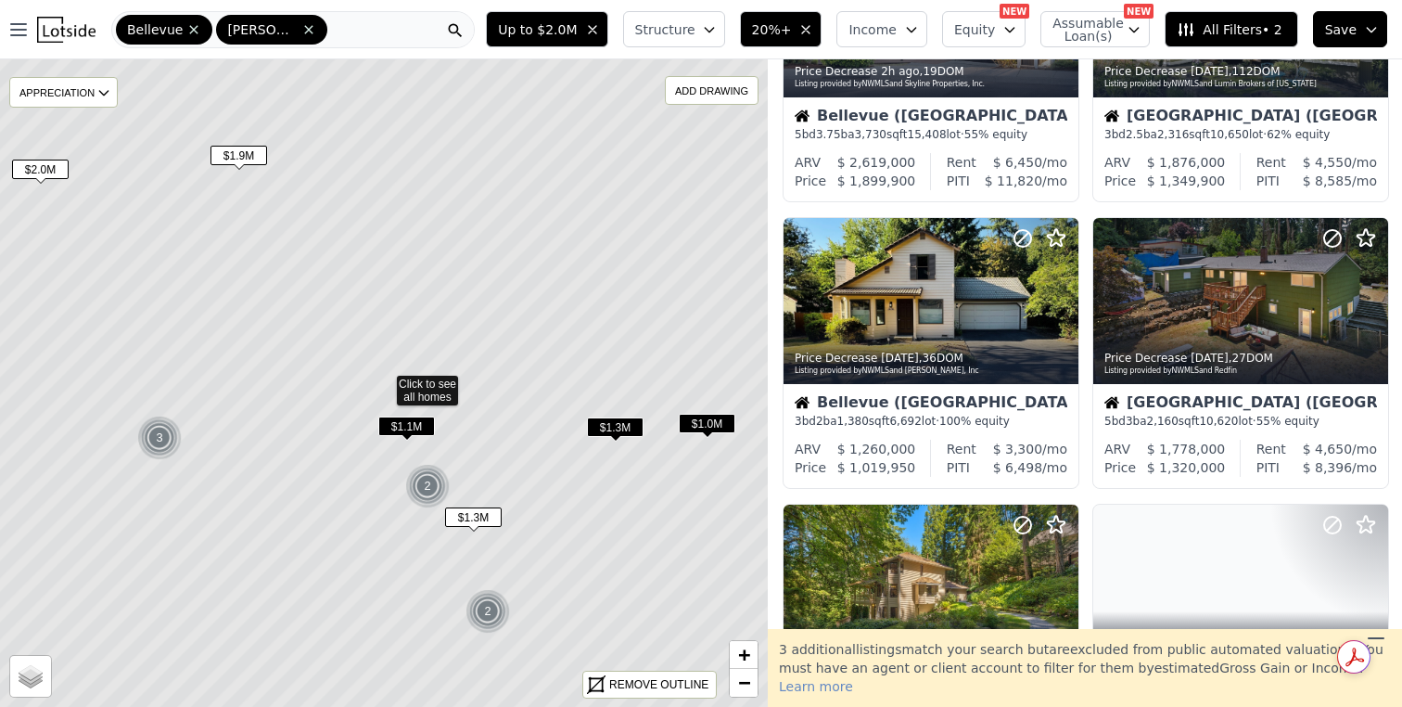
click at [408, 424] on span "$1.1M" at bounding box center [406, 425] width 57 height 19
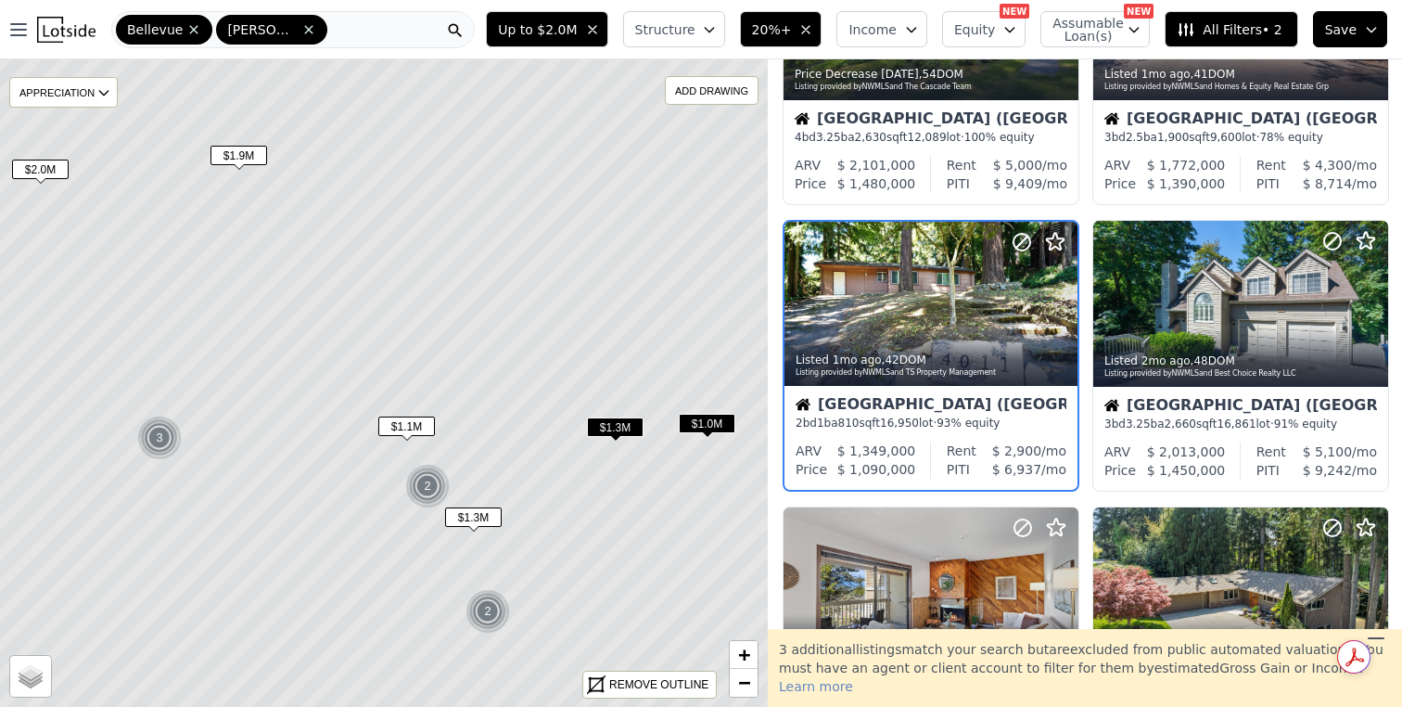
scroll to position [751, 0]
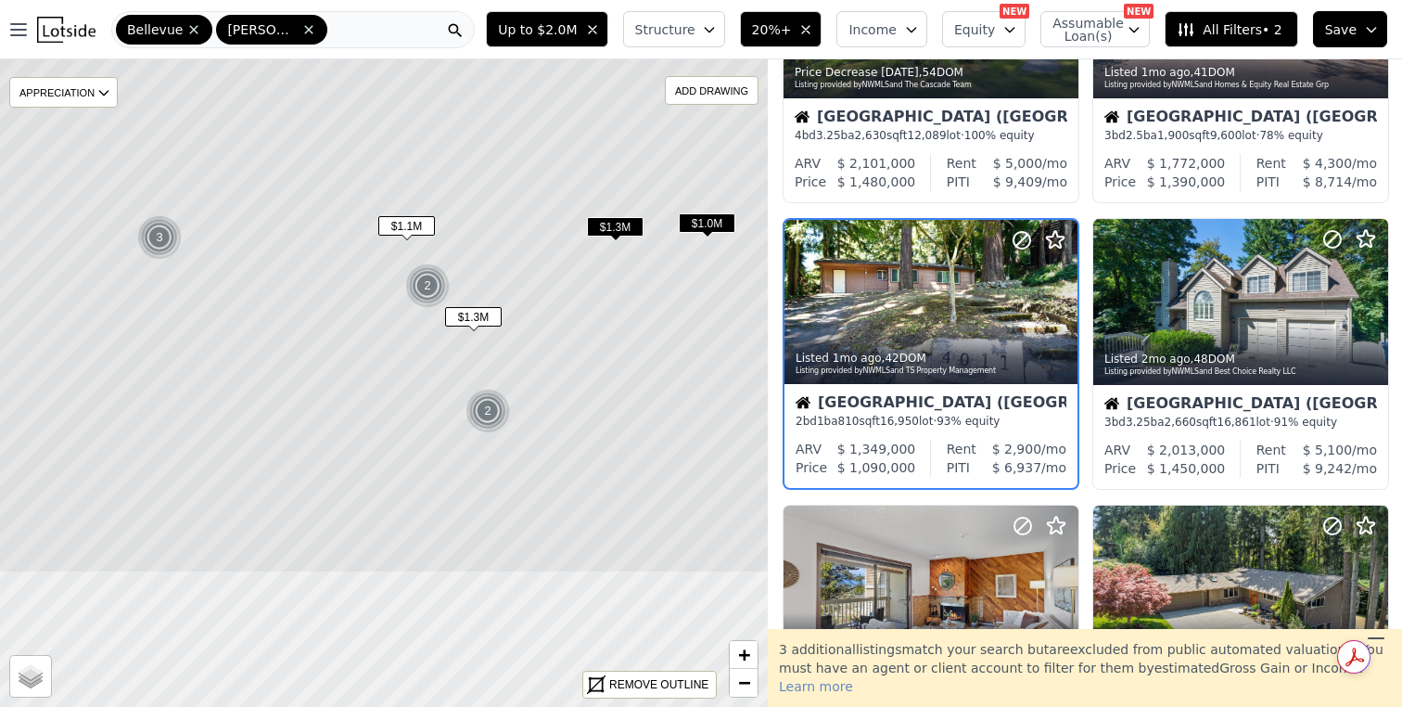
drag, startPoint x: 541, startPoint y: 514, endPoint x: 541, endPoint y: 304, distance: 209.6
click at [541, 304] on icon at bounding box center [383, 182] width 925 height 781
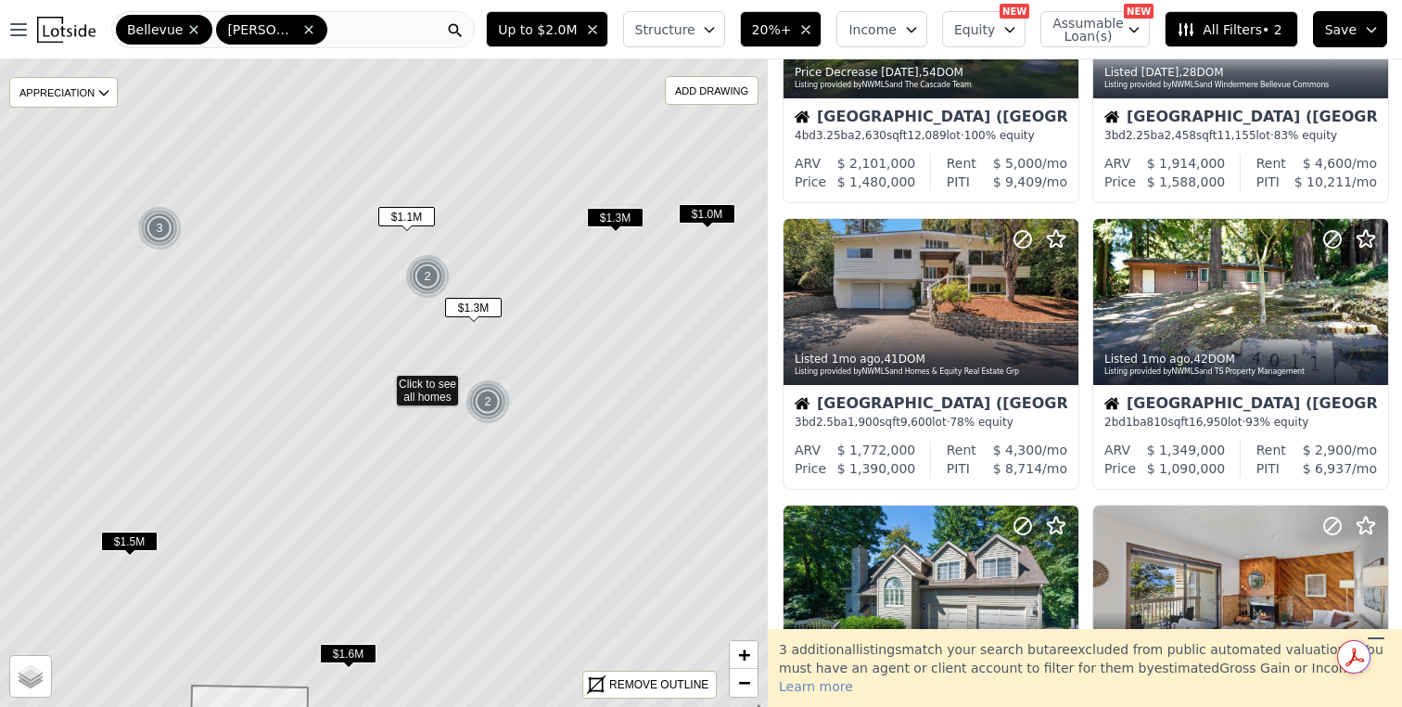
click at [480, 310] on span "$1.3M" at bounding box center [473, 307] width 57 height 19
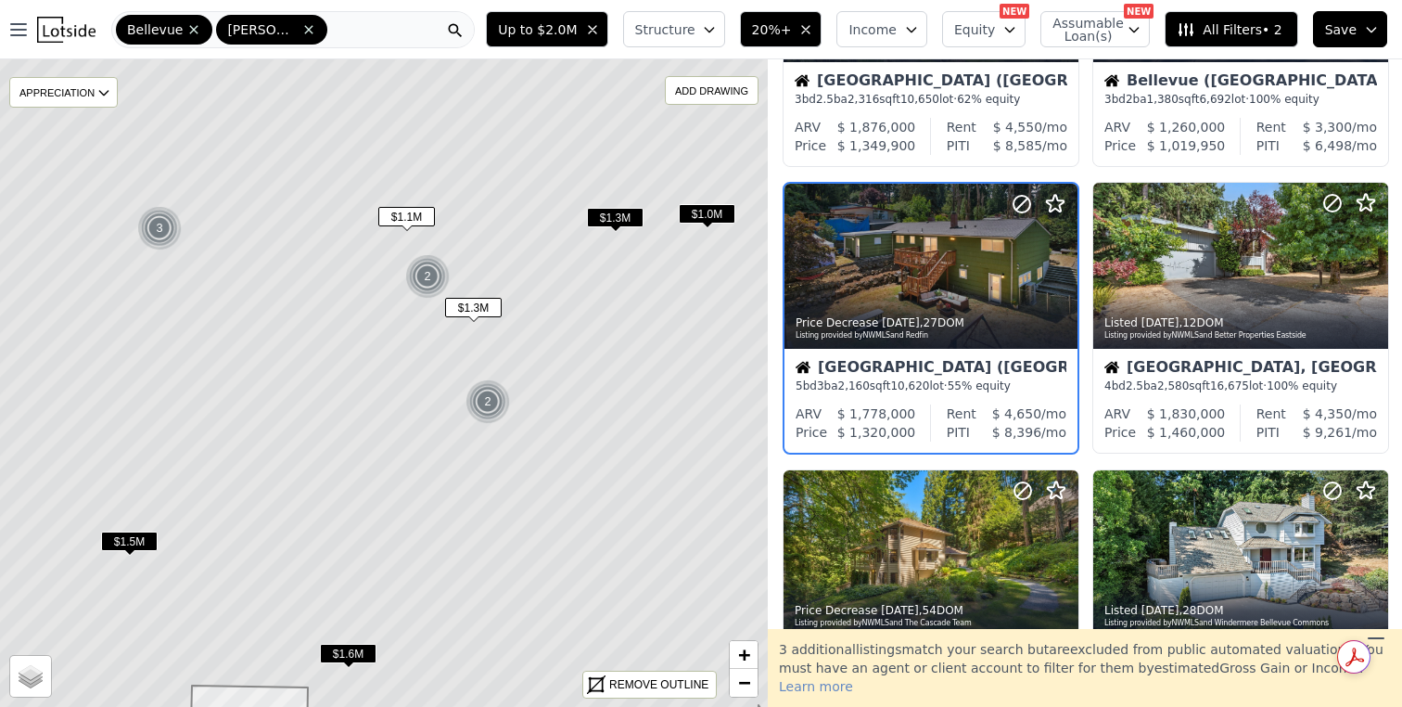
scroll to position [179, 0]
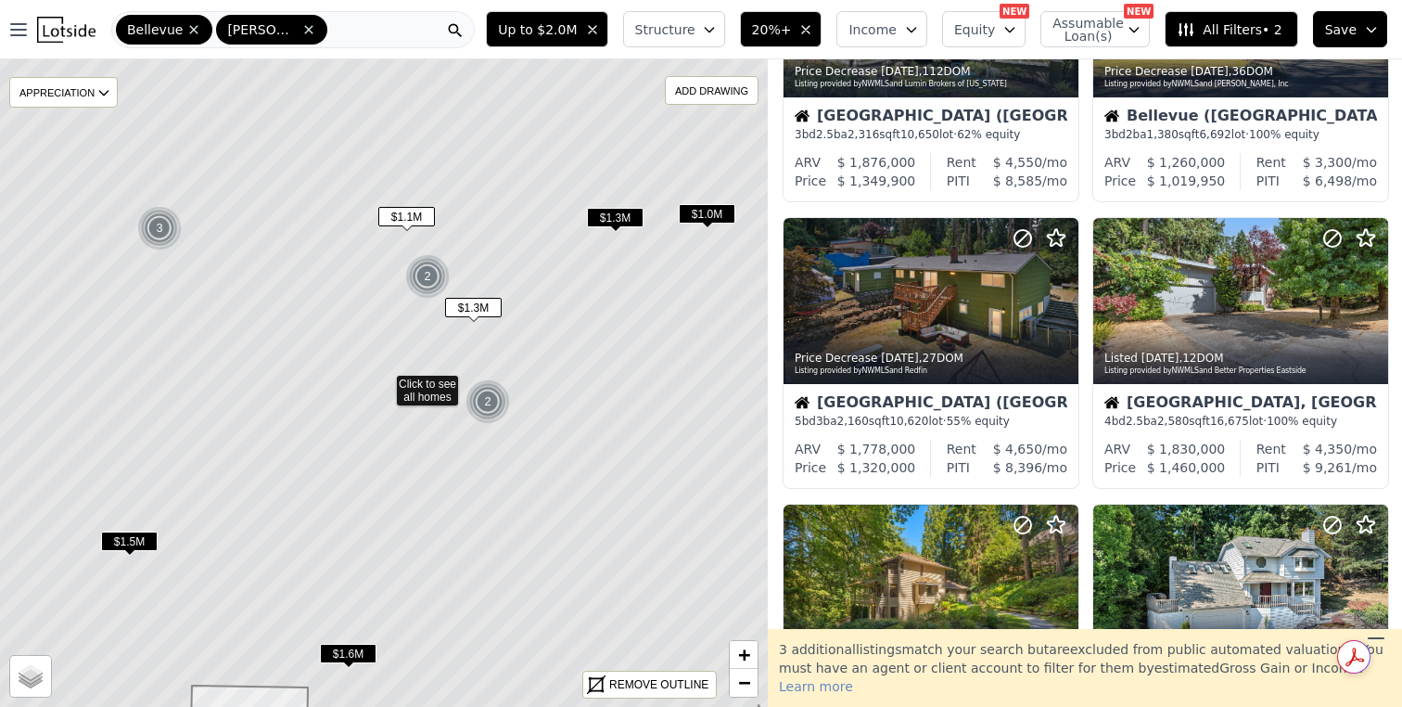
click at [1260, 15] on button "All Filters • 2" at bounding box center [1231, 29] width 133 height 36
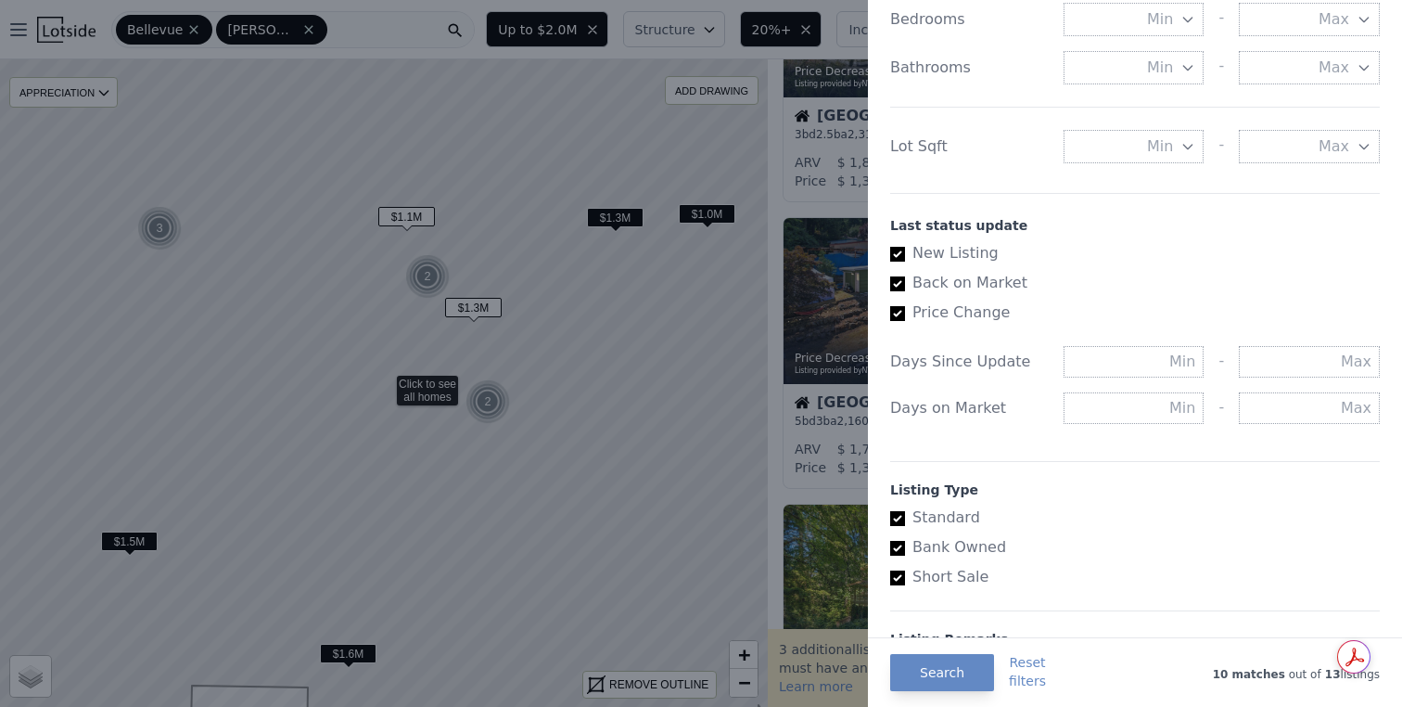
scroll to position [986, 0]
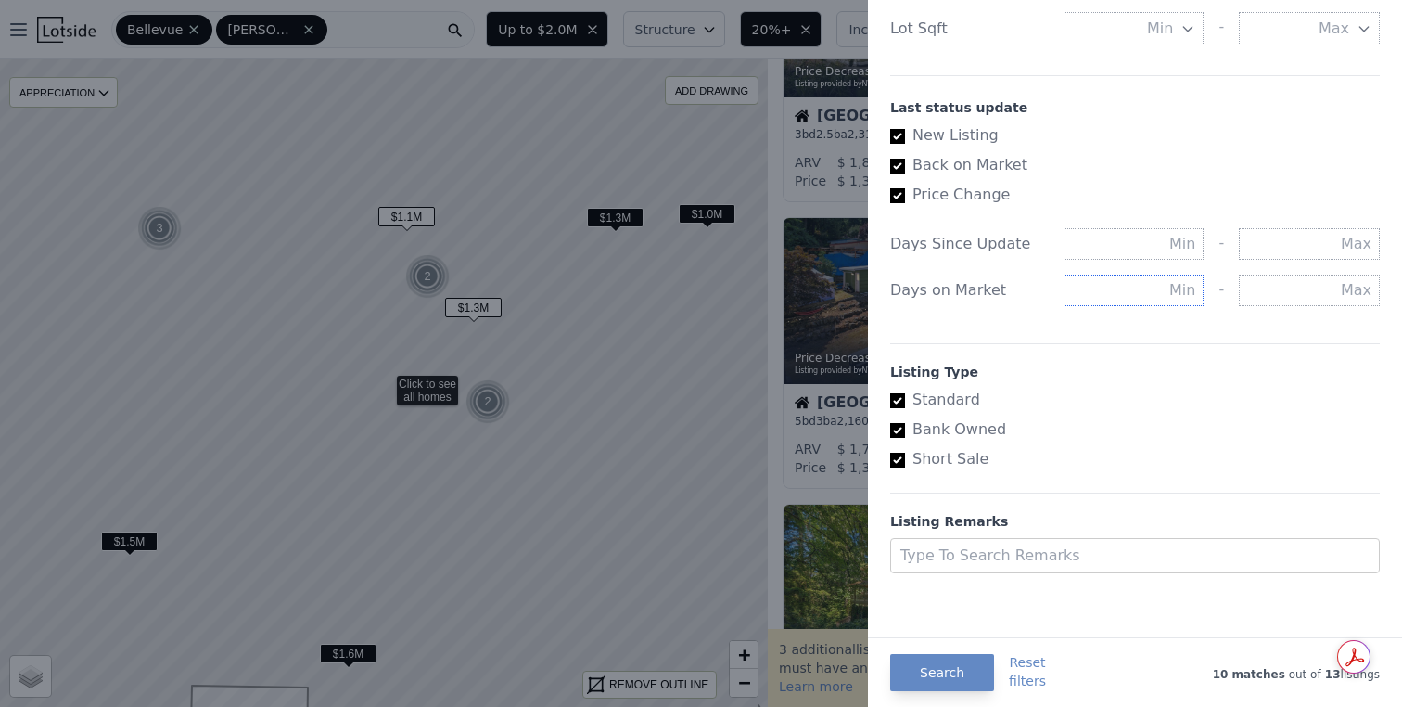
click at [1185, 298] on input "text" at bounding box center [1134, 290] width 141 height 32
click at [1306, 303] on input "text" at bounding box center [1309, 290] width 141 height 32
type input "3"
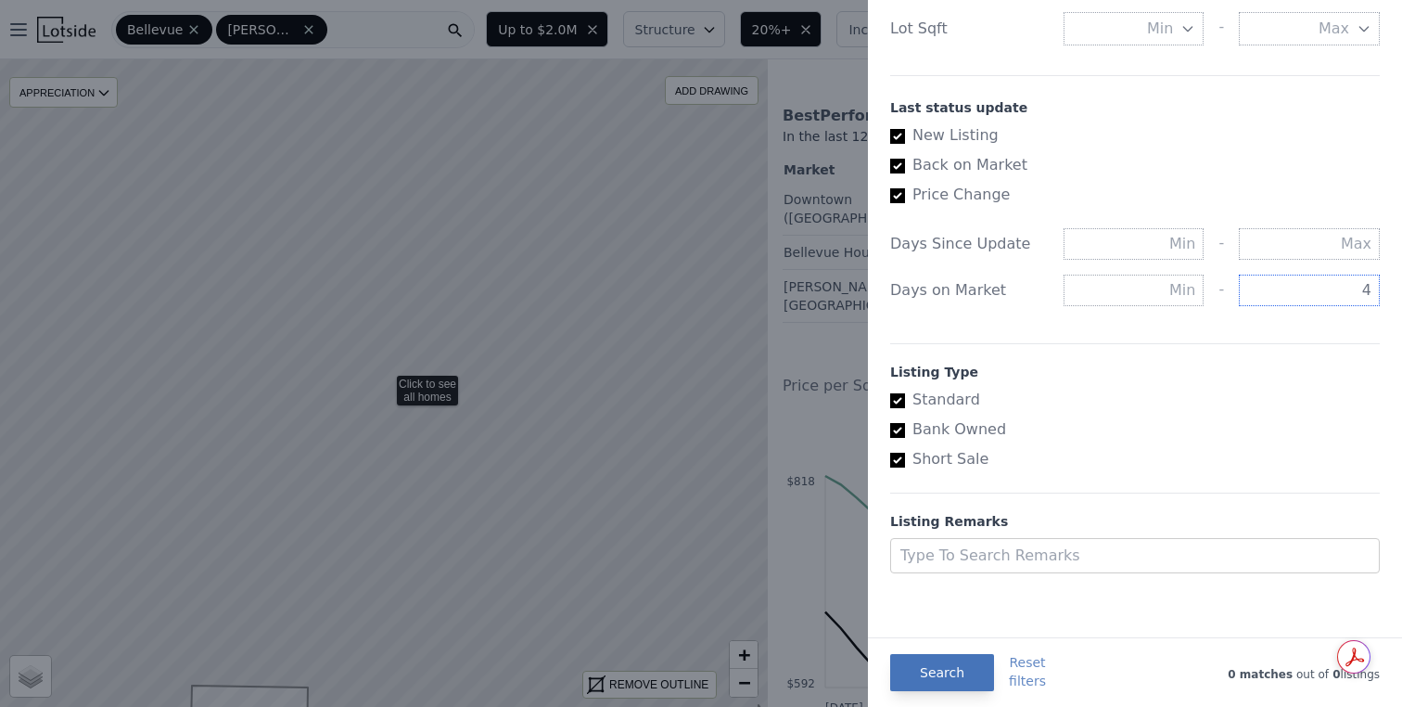
type input "4"
click at [932, 668] on button "Search" at bounding box center [942, 672] width 104 height 37
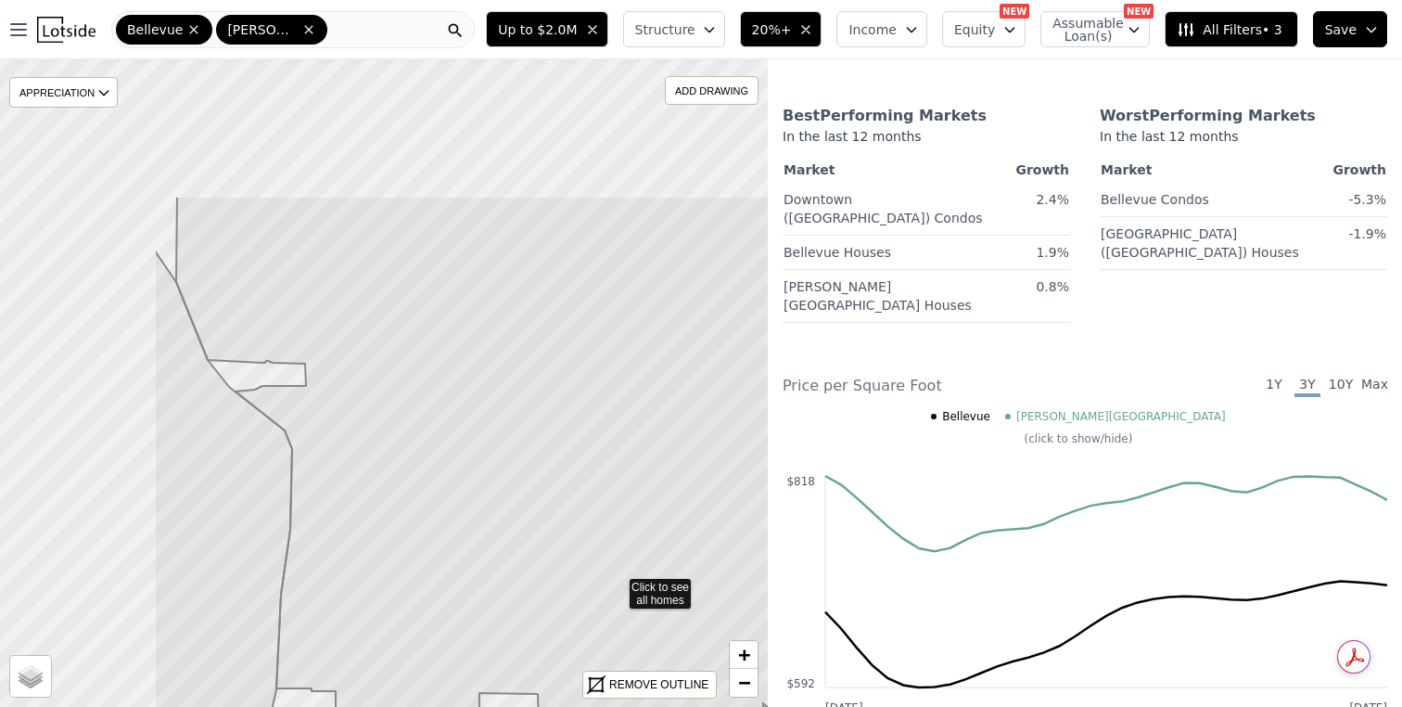
drag, startPoint x: 230, startPoint y: 167, endPoint x: 463, endPoint y: 371, distance: 309.5
click at [463, 371] on icon at bounding box center [517, 486] width 683 height 581
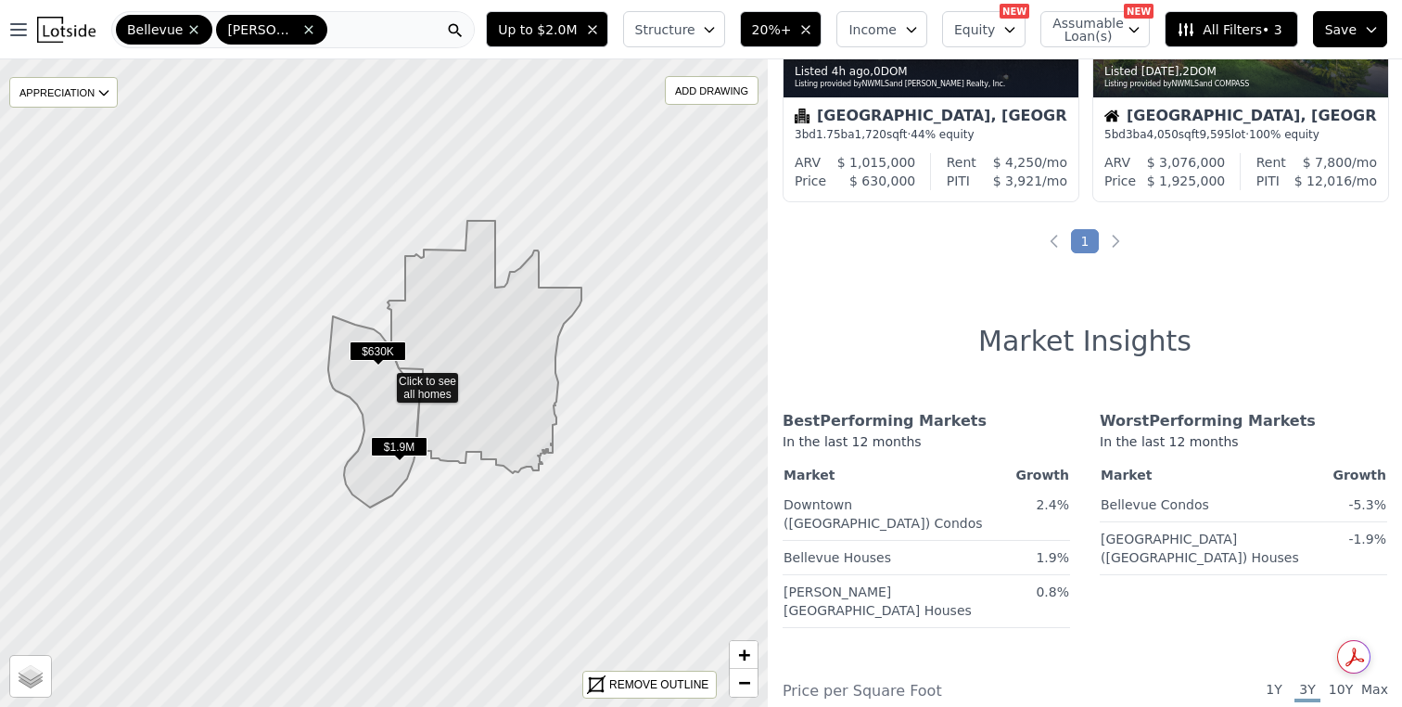
click at [384, 347] on span "$630K" at bounding box center [378, 350] width 57 height 19
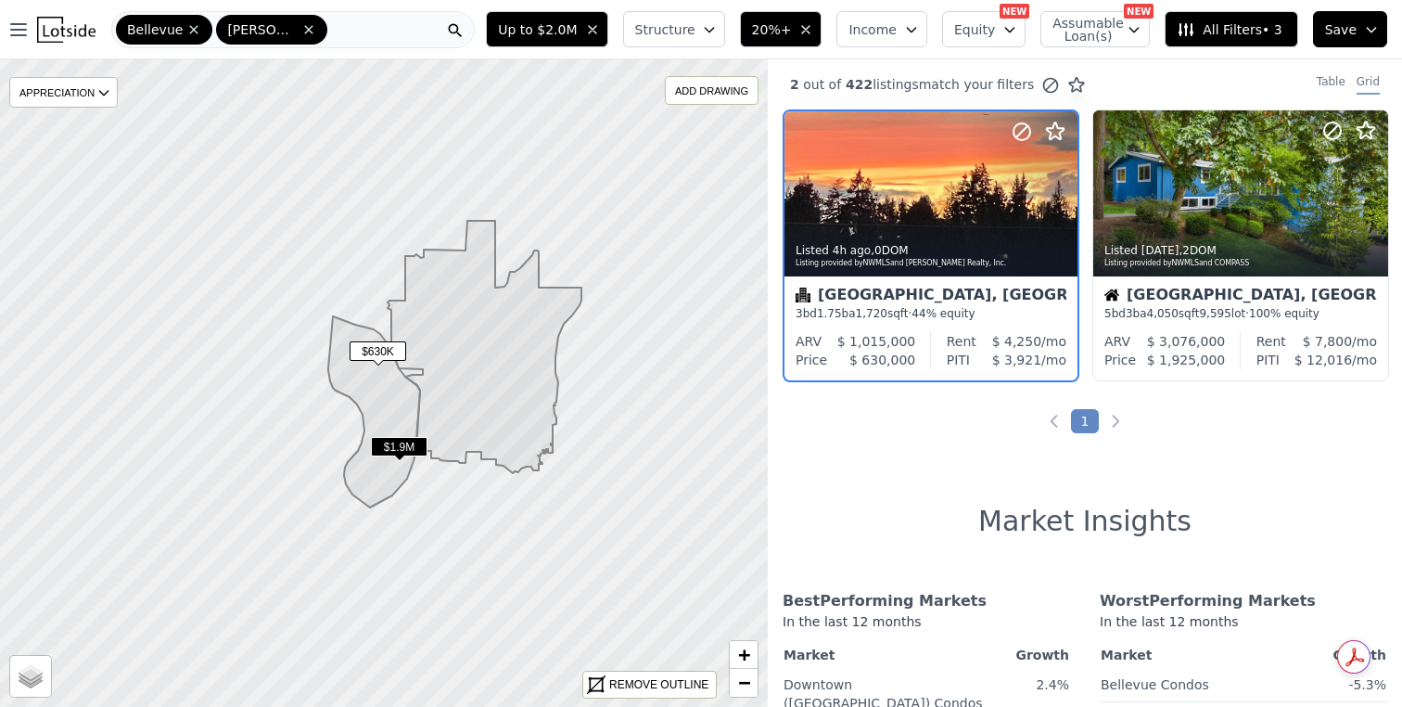
click at [977, 286] on div "Mercer Island, WA 3 bd 1.75 ba 1,720 sqft · 44% equity" at bounding box center [931, 304] width 293 height 56
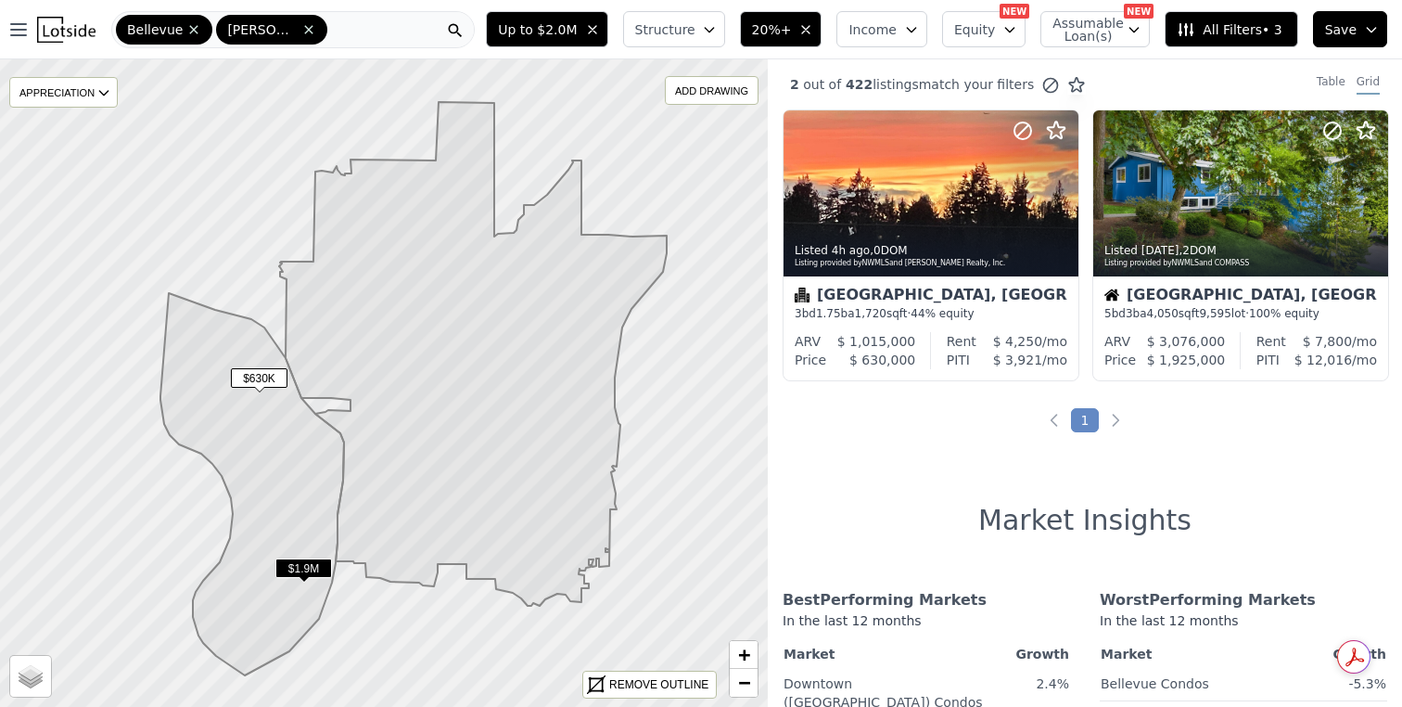
click at [308, 565] on span "$1.9M" at bounding box center [303, 567] width 57 height 19
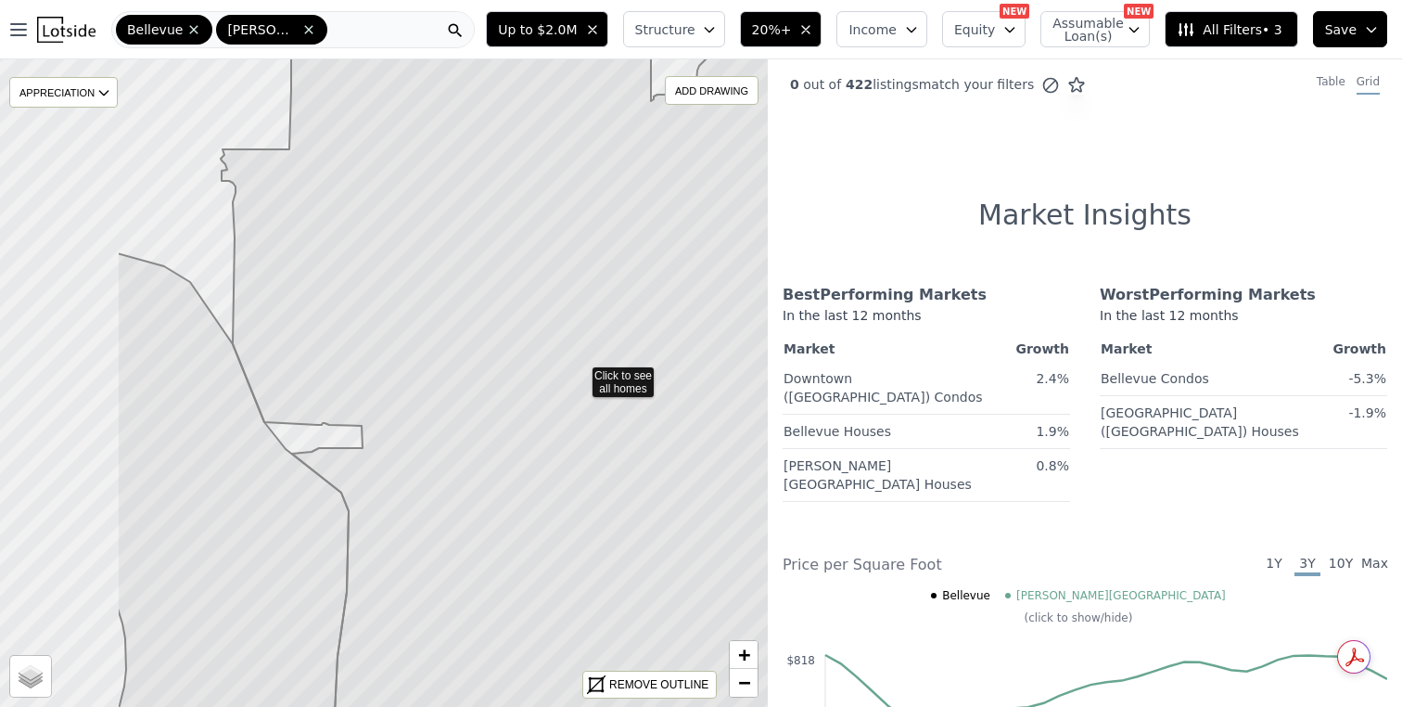
drag, startPoint x: 465, startPoint y: 252, endPoint x: 665, endPoint y: 244, distance: 200.5
click at [666, 244] on icon at bounding box center [608, 374] width 775 height 781
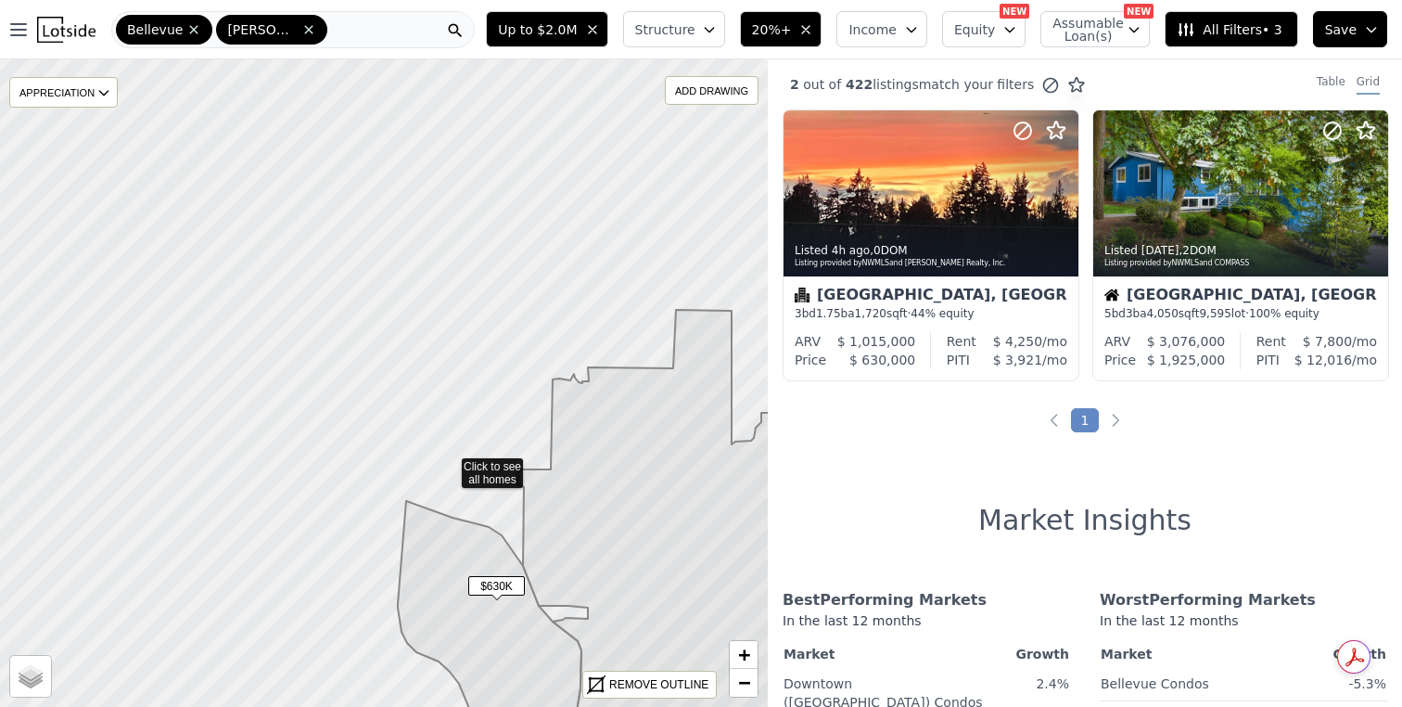
drag, startPoint x: 377, startPoint y: 191, endPoint x: 449, endPoint y: 464, distance: 281.8
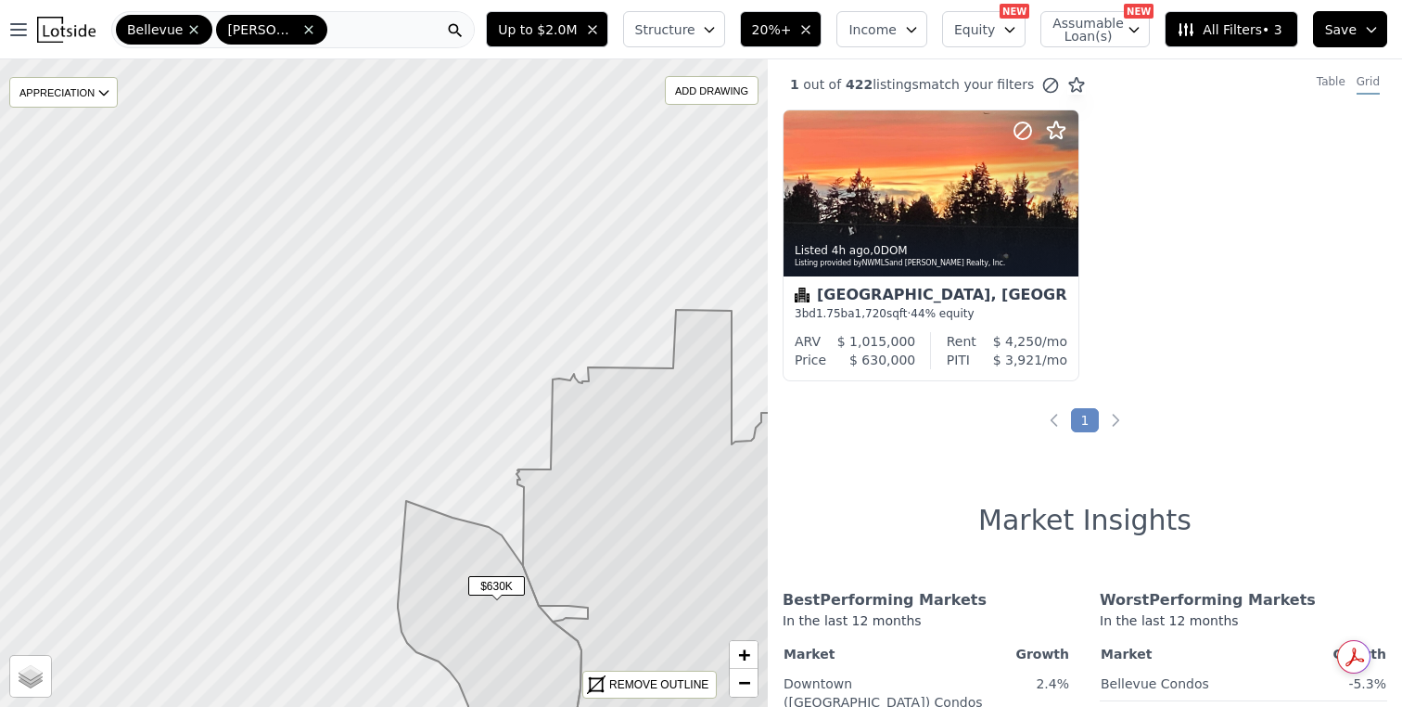
click at [355, 28] on div "Bellevue Mercer Island" at bounding box center [293, 29] width 364 height 37
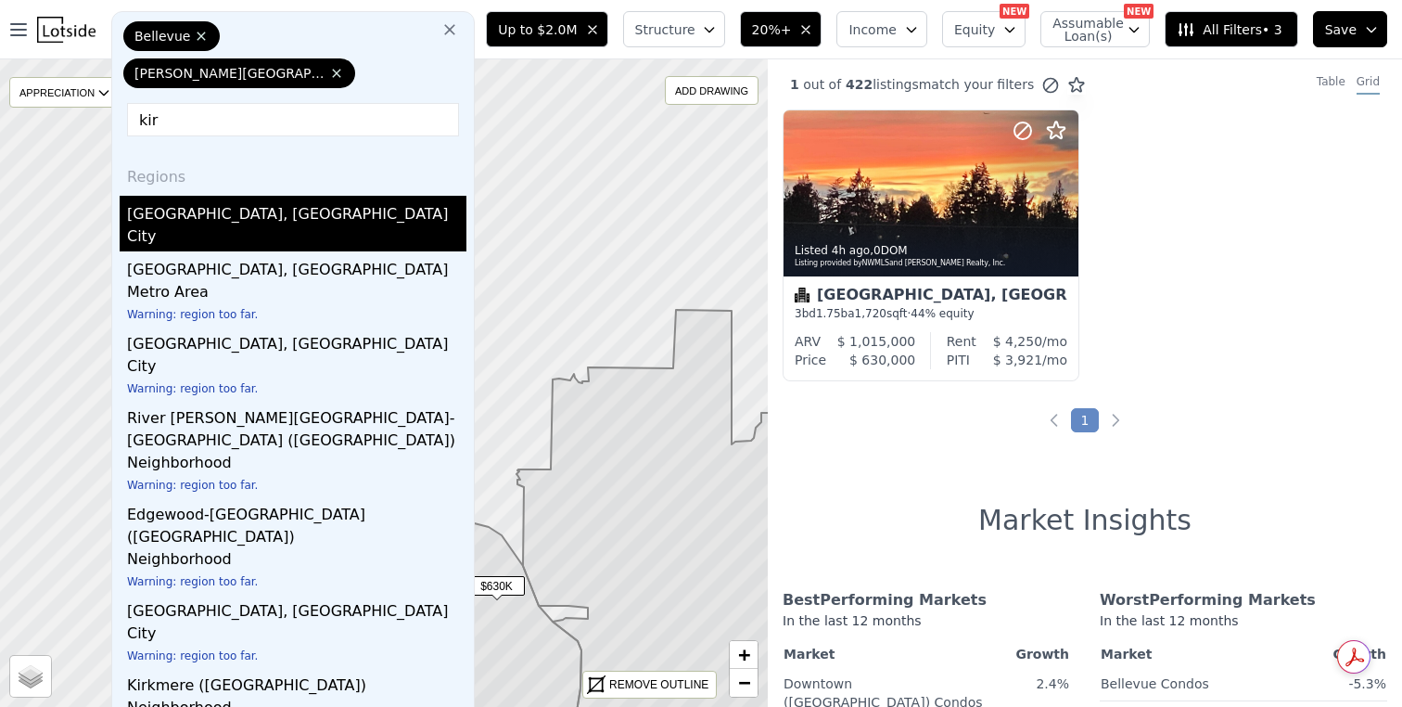
type input "kir"
click at [336, 233] on div "City" at bounding box center [296, 238] width 339 height 26
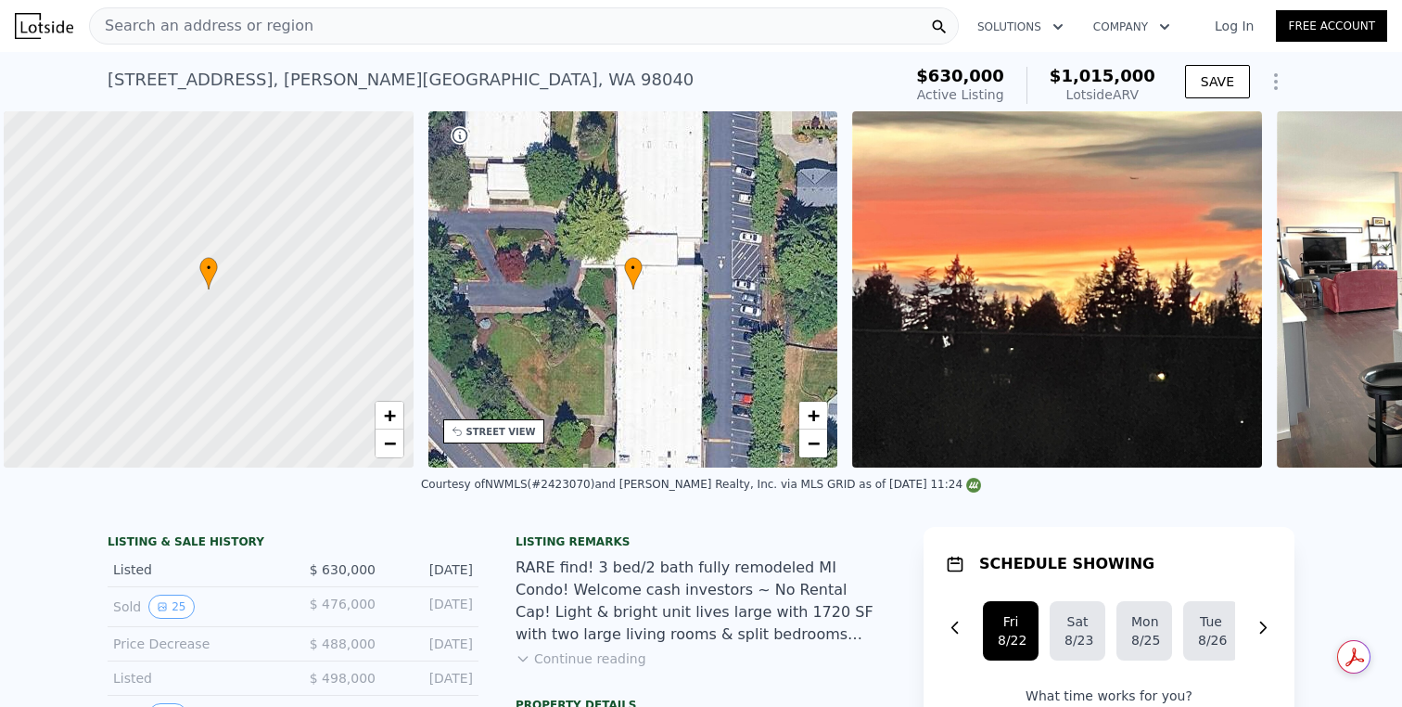
scroll to position [0, 7]
